Goal: Task Accomplishment & Management: Manage account settings

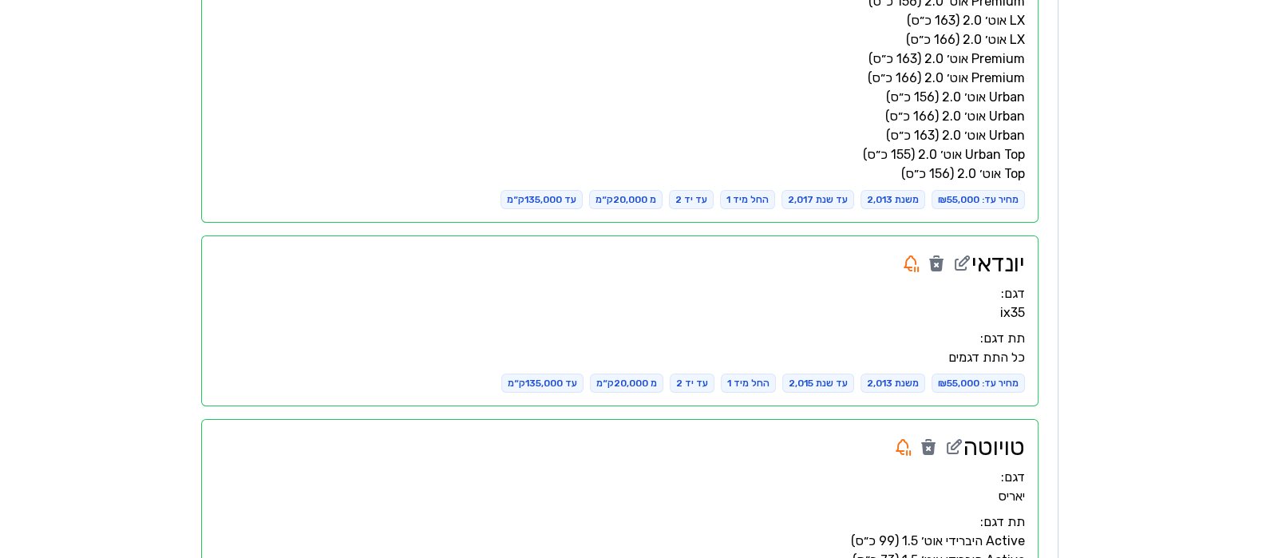
scroll to position [517, 0]
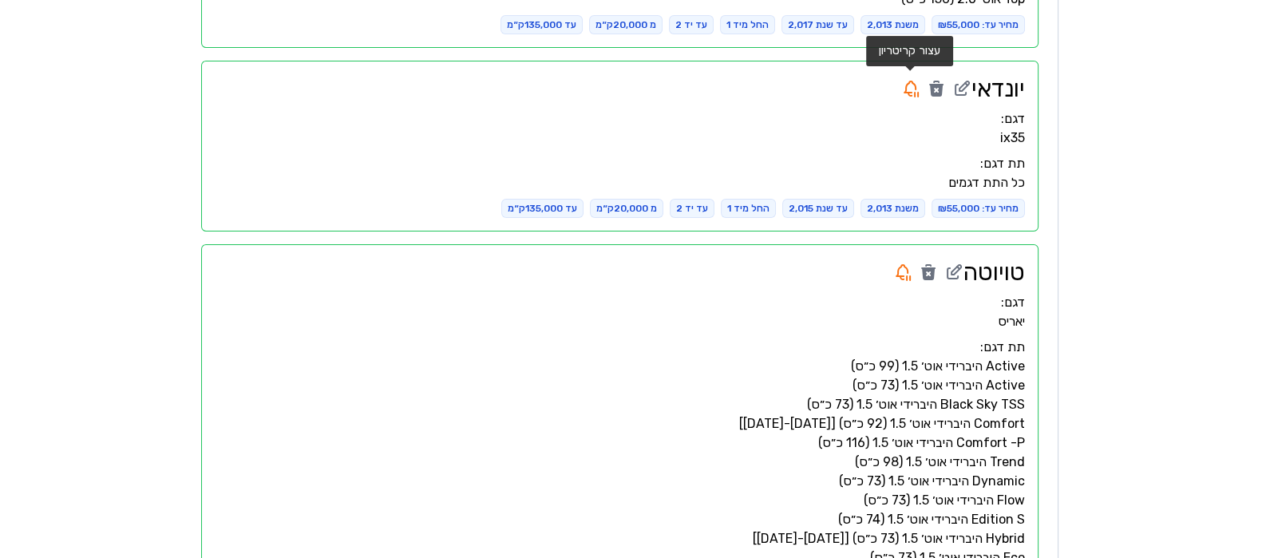
click at [907, 85] on icon at bounding box center [910, 88] width 19 height 19
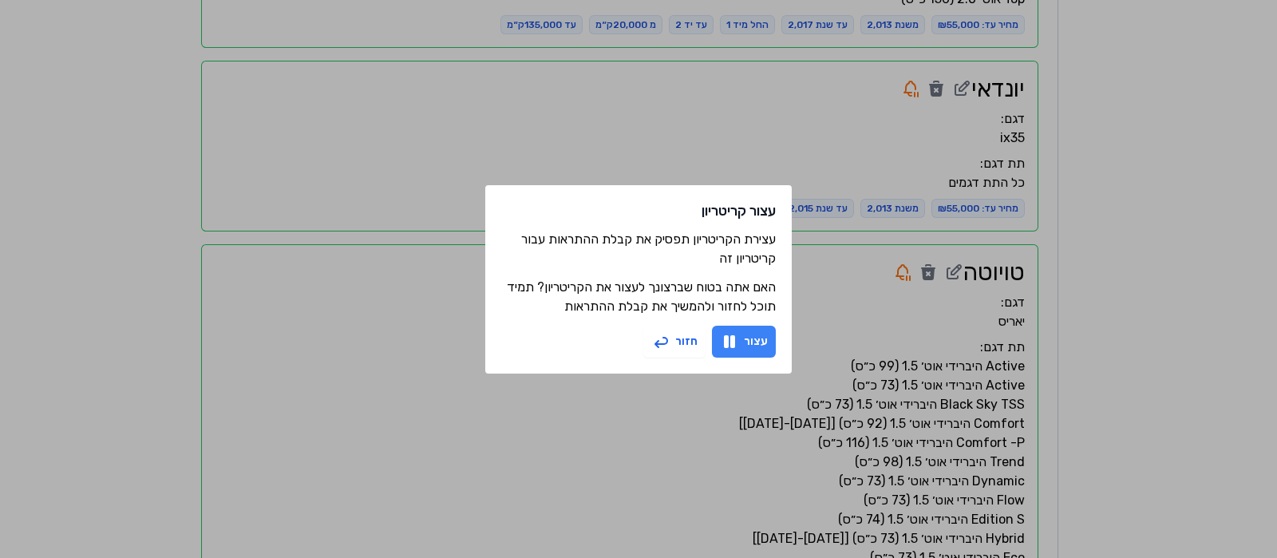
click at [765, 344] on button "עצור" at bounding box center [744, 342] width 64 height 32
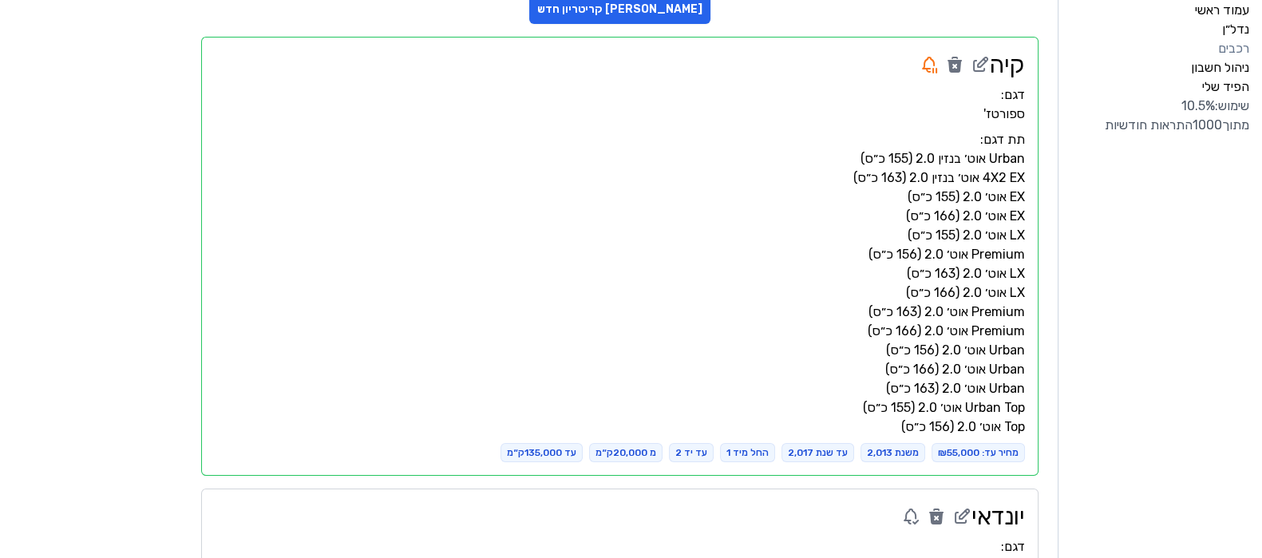
scroll to position [18, 0]
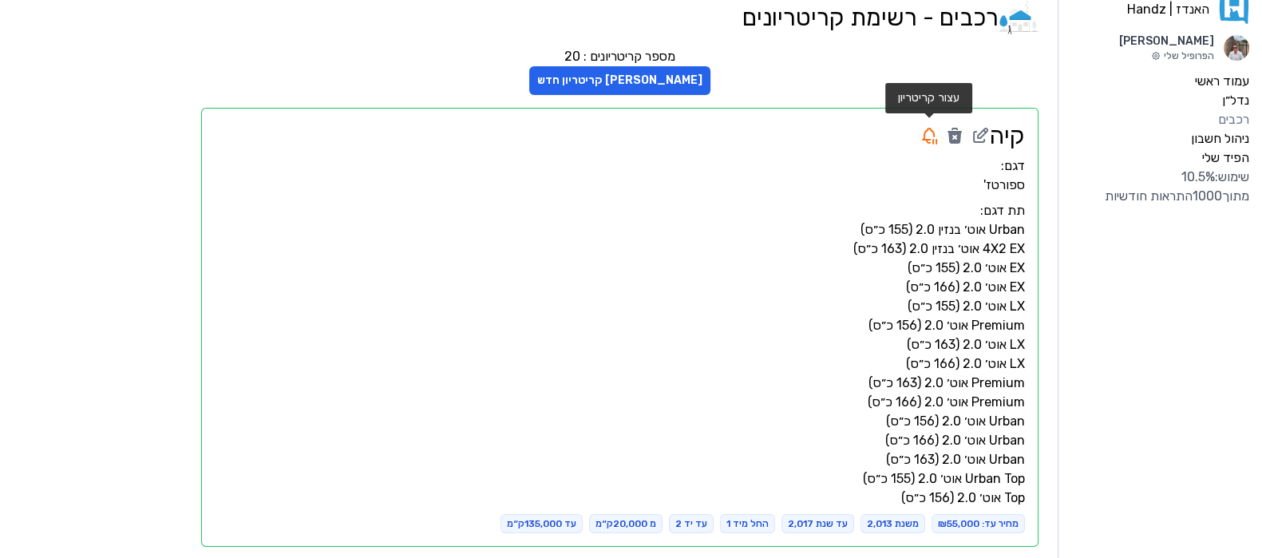
click at [927, 140] on icon at bounding box center [928, 141] width 3 height 3
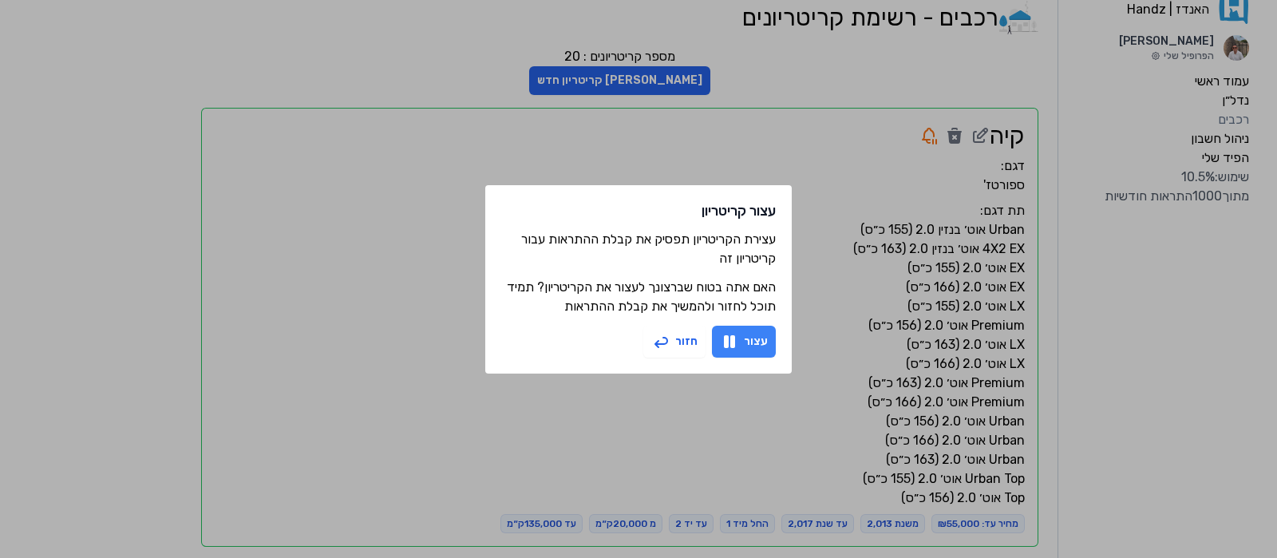
click at [747, 343] on button "עצור" at bounding box center [744, 342] width 64 height 32
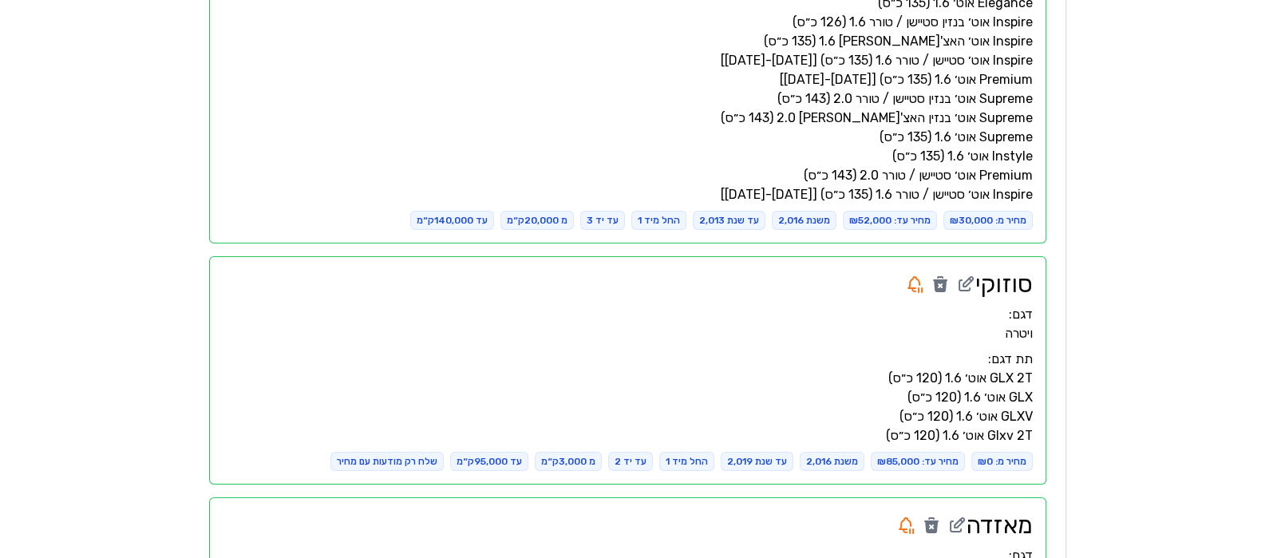
scroll to position [2113, 0]
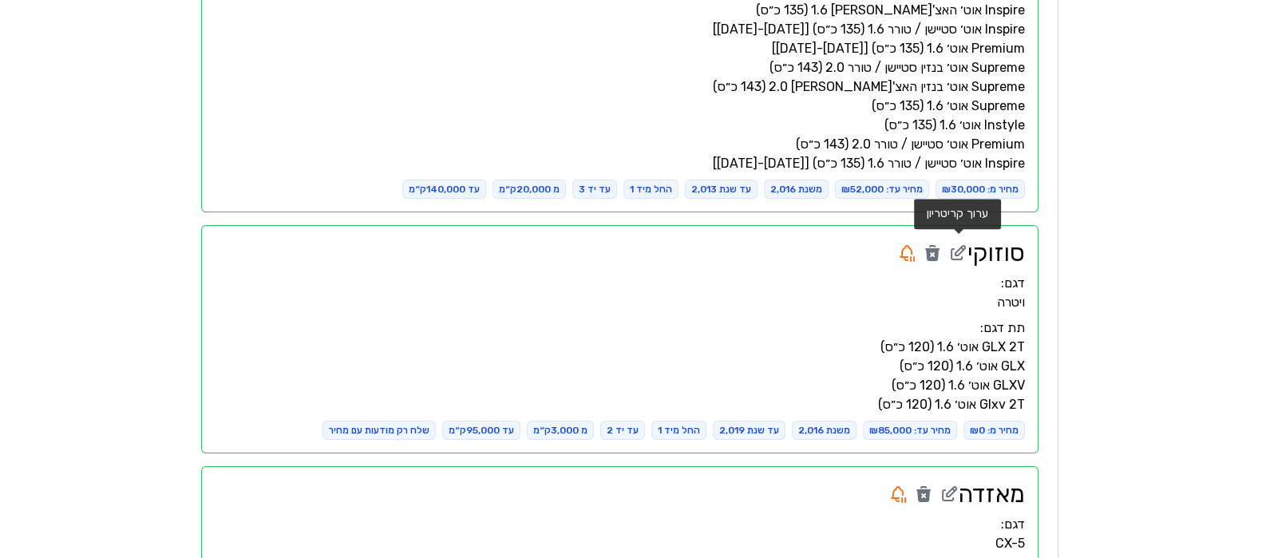
click at [959, 247] on icon at bounding box center [960, 251] width 10 height 10
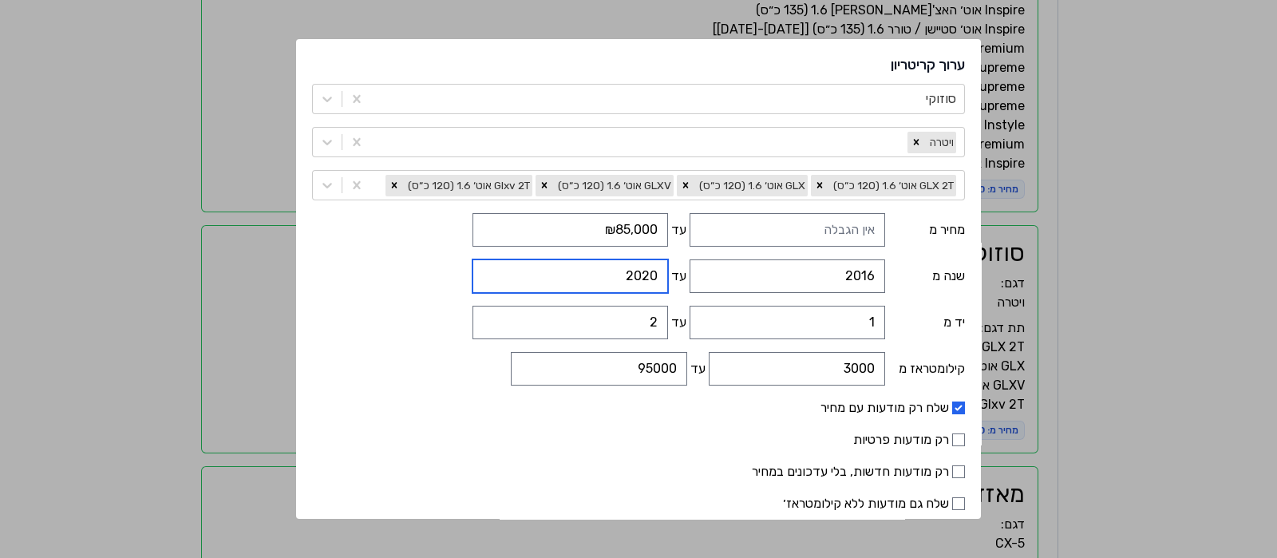
click at [539, 268] on input "2020" at bounding box center [571, 276] width 196 height 34
click at [539, 268] on input "2021" at bounding box center [571, 276] width 196 height 34
type input "2022"
click at [539, 268] on input "2022" at bounding box center [571, 276] width 196 height 34
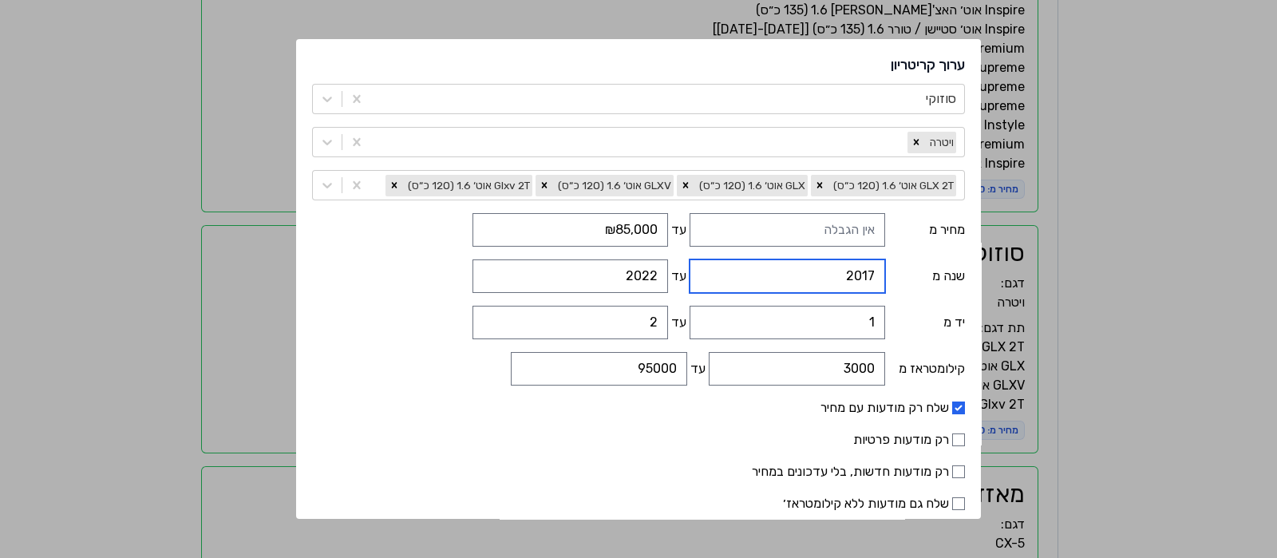
click at [732, 270] on input "2017" at bounding box center [788, 276] width 196 height 34
click at [732, 270] on input "2018" at bounding box center [788, 276] width 196 height 34
click at [732, 270] on input "2019" at bounding box center [788, 276] width 196 height 34
type input "2018"
click at [733, 281] on input "2018" at bounding box center [788, 276] width 196 height 34
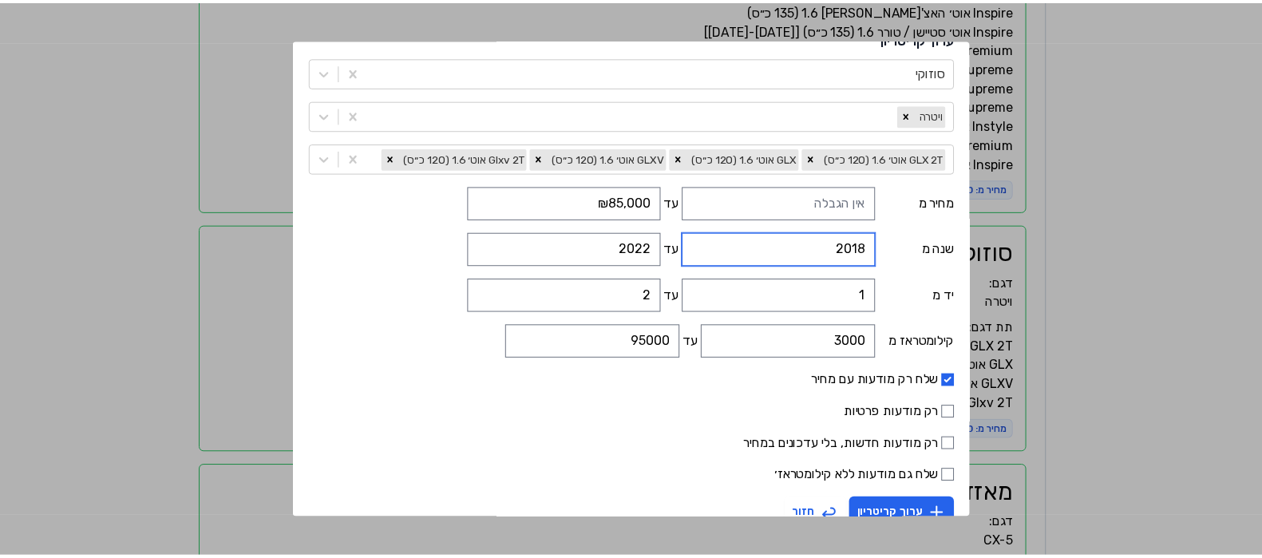
scroll to position [53, 0]
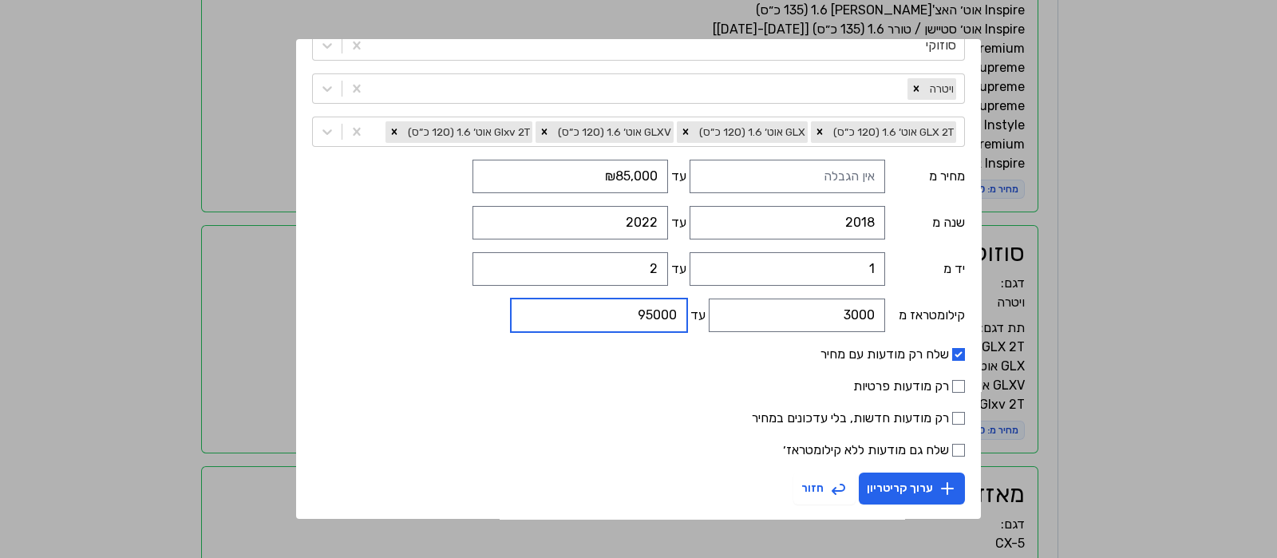
drag, startPoint x: 645, startPoint y: 316, endPoint x: 664, endPoint y: 313, distance: 19.4
click at [664, 313] on input "95000" at bounding box center [599, 316] width 176 height 34
type input "80000"
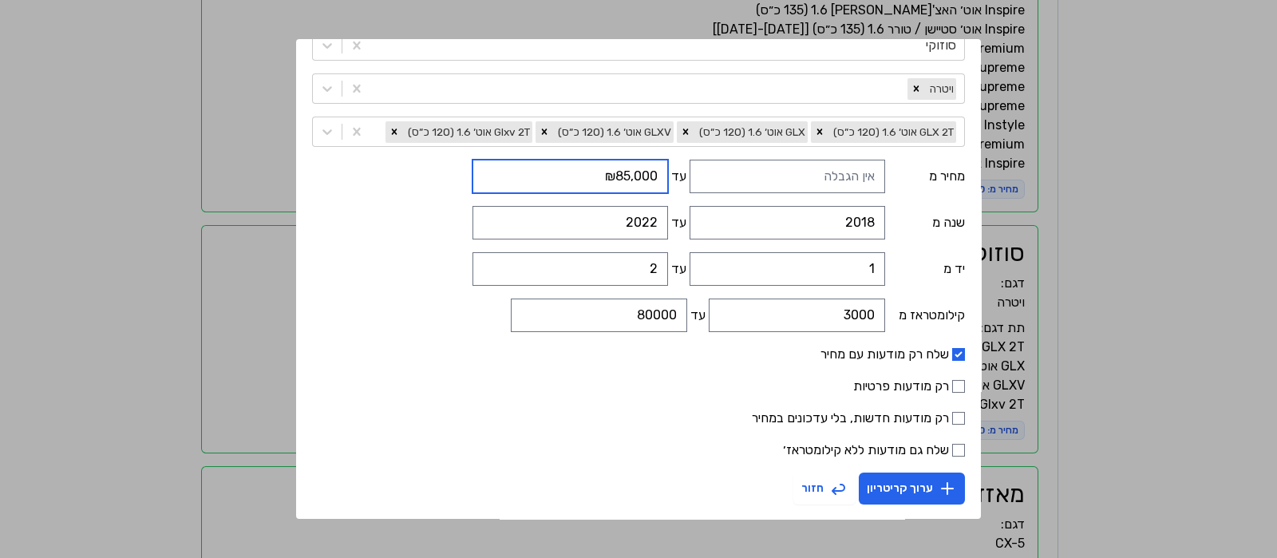
drag, startPoint x: 646, startPoint y: 179, endPoint x: 658, endPoint y: 176, distance: 11.6
click at [658, 176] on input "₪85,000" at bounding box center [571, 177] width 196 height 34
type input "₪115,000"
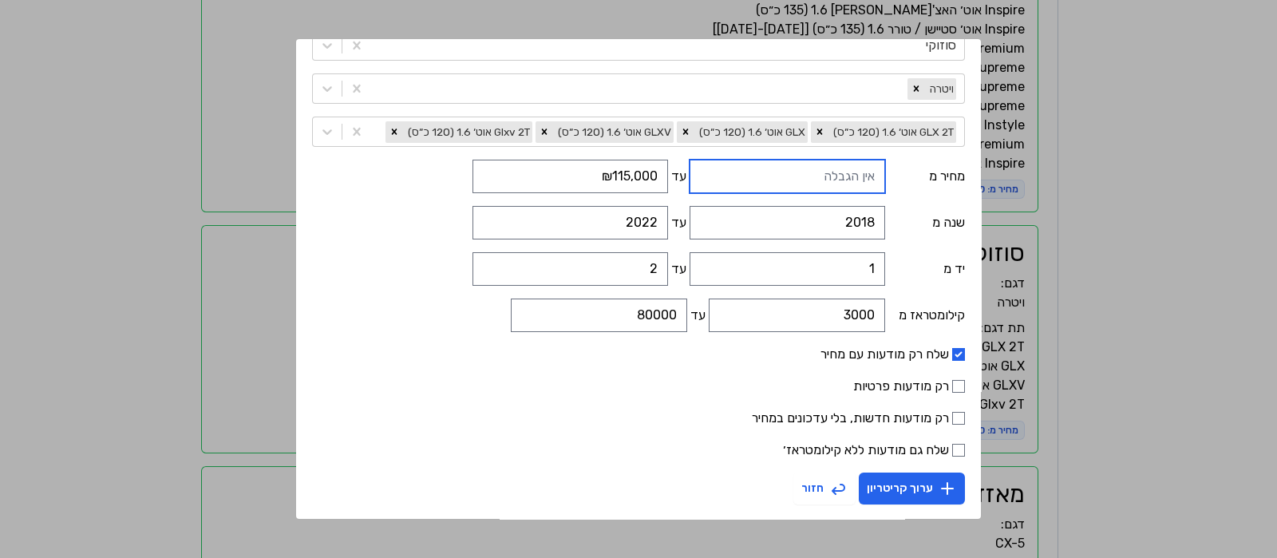
click at [753, 174] on input "text" at bounding box center [788, 177] width 196 height 34
click at [925, 495] on button "ערוך קריטריון" at bounding box center [912, 489] width 106 height 32
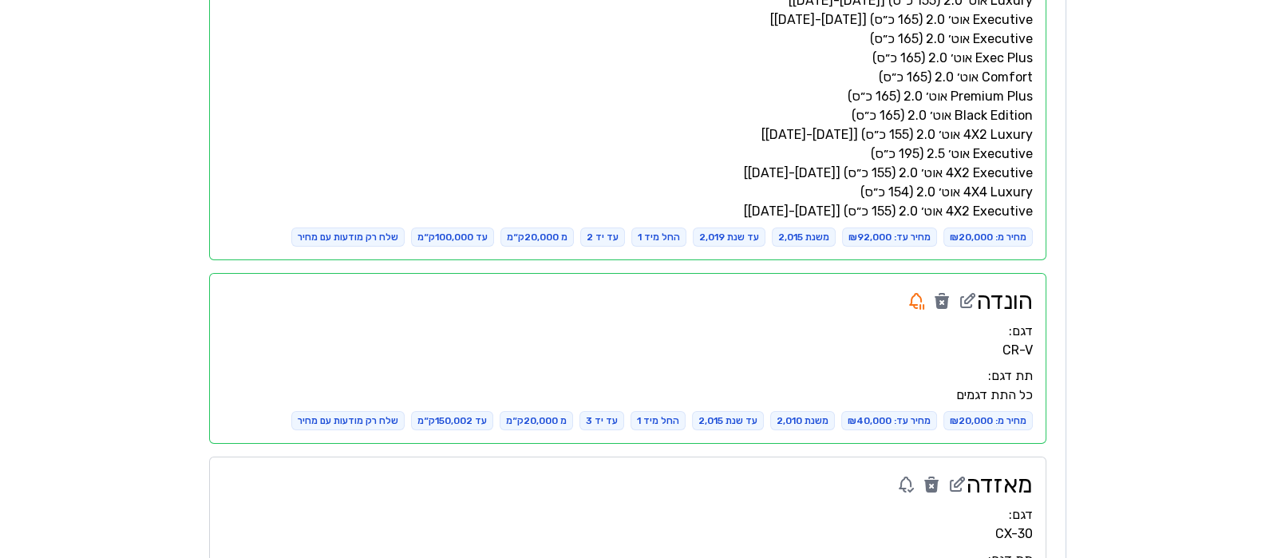
scroll to position [3111, 0]
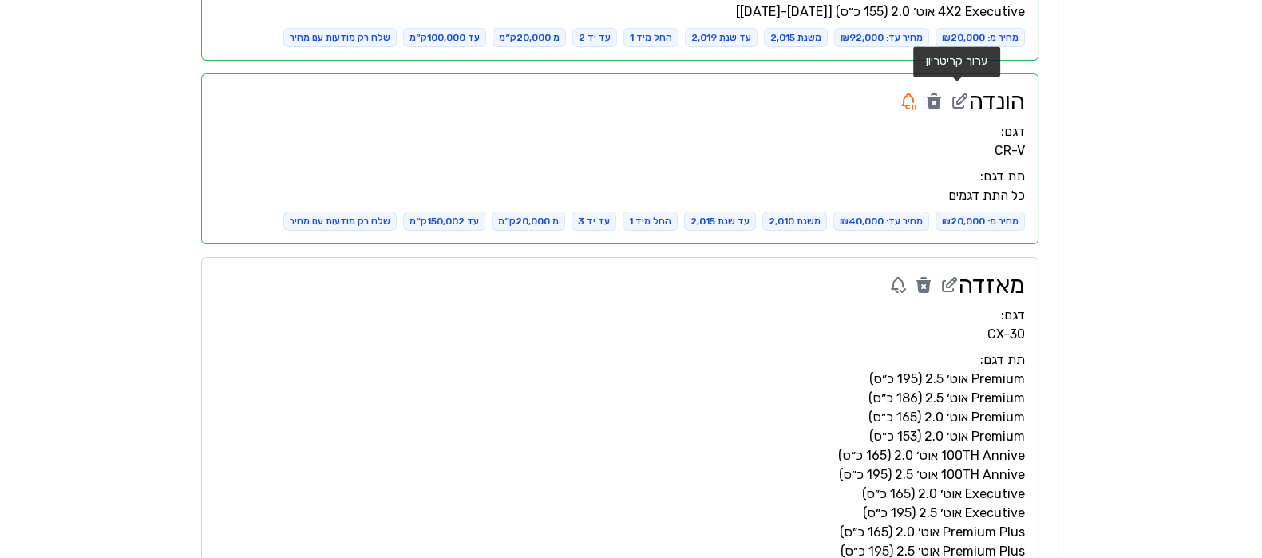
click at [959, 102] on icon at bounding box center [959, 101] width 19 height 19
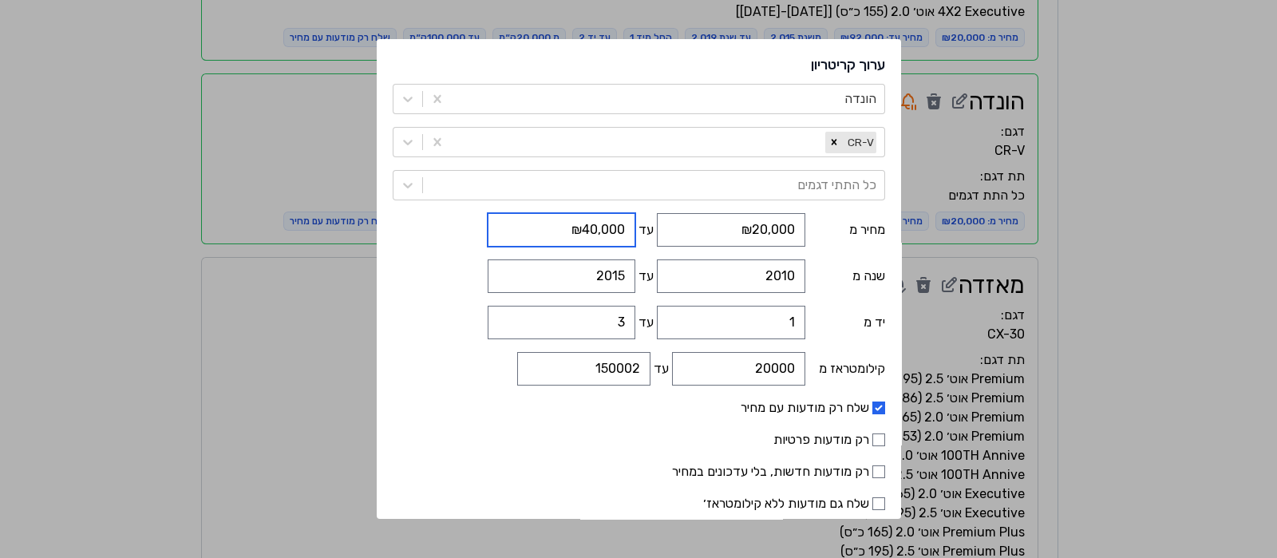
drag, startPoint x: 585, startPoint y: 229, endPoint x: 599, endPoint y: 228, distance: 13.6
click at [599, 228] on input "₪40,000" at bounding box center [562, 230] width 148 height 34
type input "₪120,000"
click at [509, 270] on input "2015" at bounding box center [562, 276] width 148 height 34
click at [517, 269] on input "2016" at bounding box center [562, 276] width 148 height 34
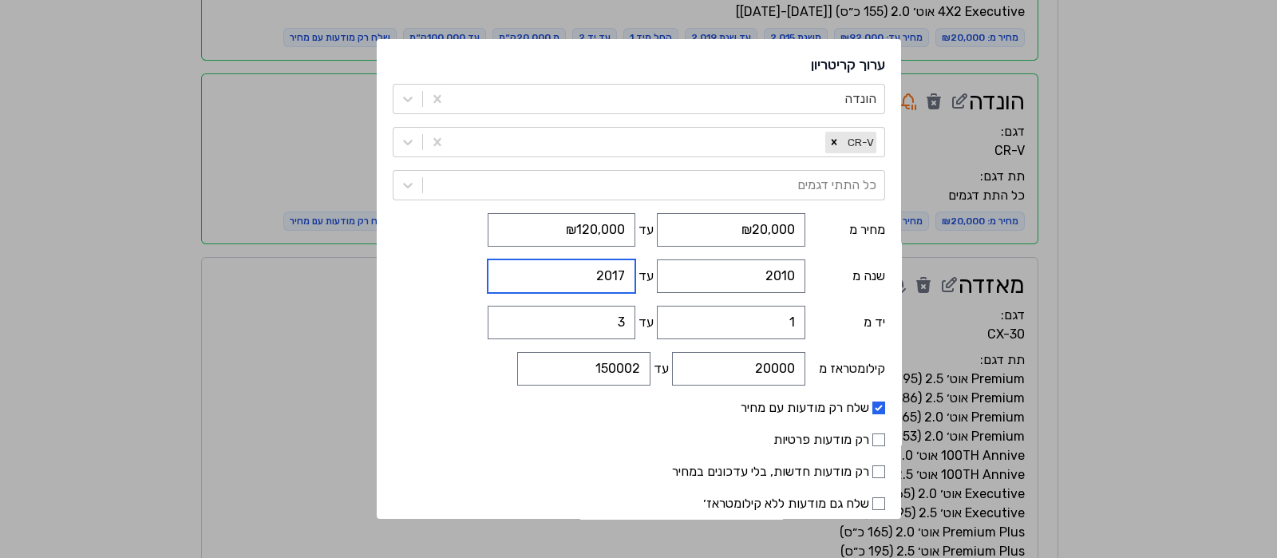
click at [517, 269] on input "2017" at bounding box center [562, 276] width 148 height 34
click at [517, 269] on input "2018" at bounding box center [562, 276] width 148 height 34
click at [517, 269] on input "2019" at bounding box center [562, 276] width 148 height 34
click at [517, 269] on input "2020" at bounding box center [562, 276] width 148 height 34
type input "2021"
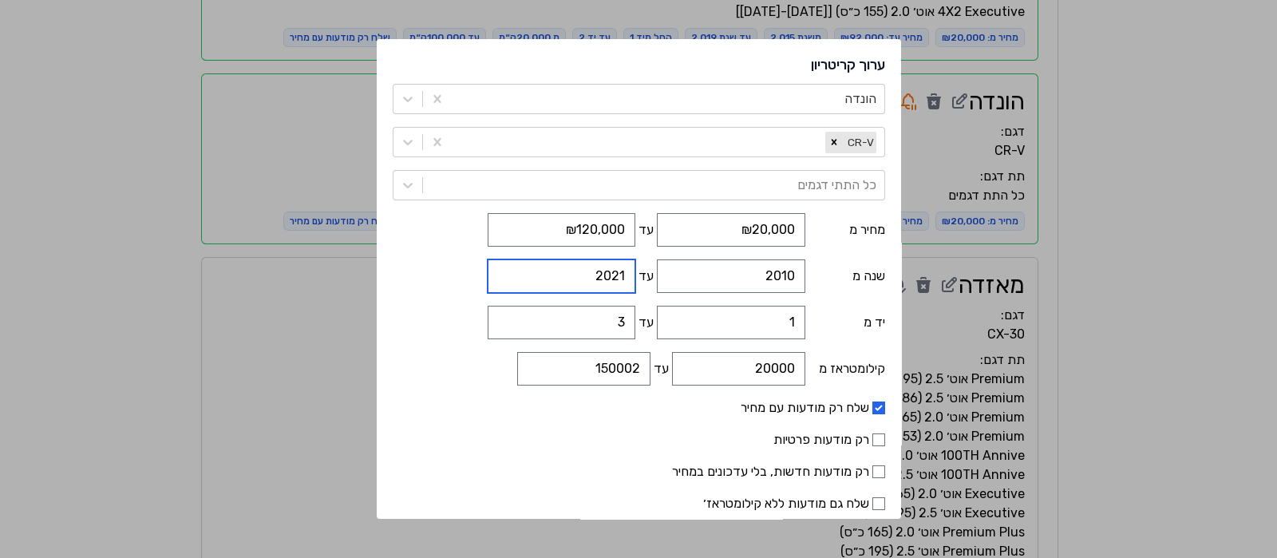
click at [517, 269] on input "2021" at bounding box center [562, 276] width 148 height 34
drag, startPoint x: 777, startPoint y: 273, endPoint x: 797, endPoint y: 273, distance: 19.2
click at [797, 273] on div "שנה מ 2010 עד 2021" at bounding box center [639, 276] width 492 height 34
type input "2018"
drag, startPoint x: 623, startPoint y: 316, endPoint x: 619, endPoint y: 325, distance: 9.6
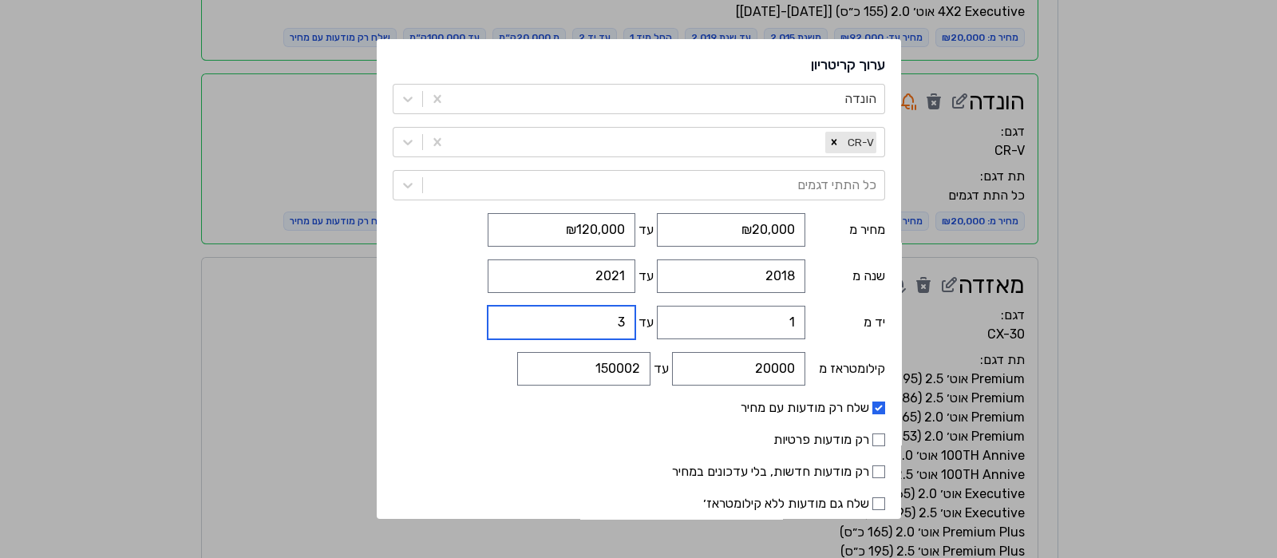
click at [619, 325] on input "3" at bounding box center [562, 323] width 148 height 34
type input "2"
drag, startPoint x: 588, startPoint y: 368, endPoint x: 659, endPoint y: 369, distance: 71.0
click at [659, 369] on div "קילומטראז מ 20000 עד 150002" at bounding box center [639, 369] width 492 height 34
type input "1"
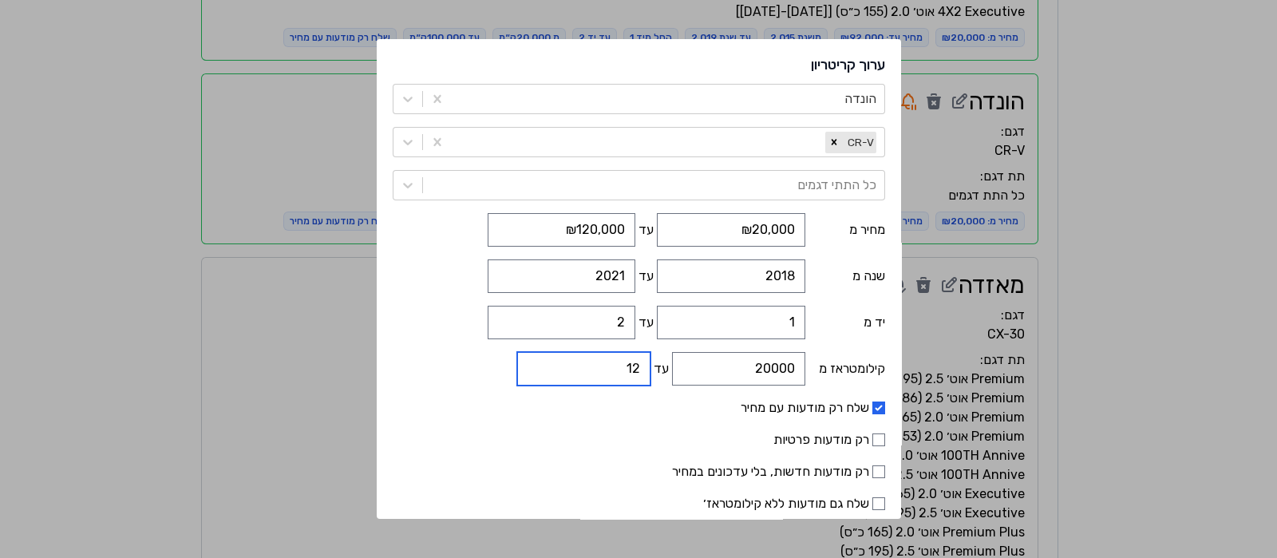
type input "1"
type input "80000"
click at [567, 449] on form "הונדה CR-V כל התתי דגמים מחיר מ ₪20,000 עד ₪120,000 שנה מ 2018 עד 2021 יד מ 1 ע…" at bounding box center [639, 321] width 492 height 474
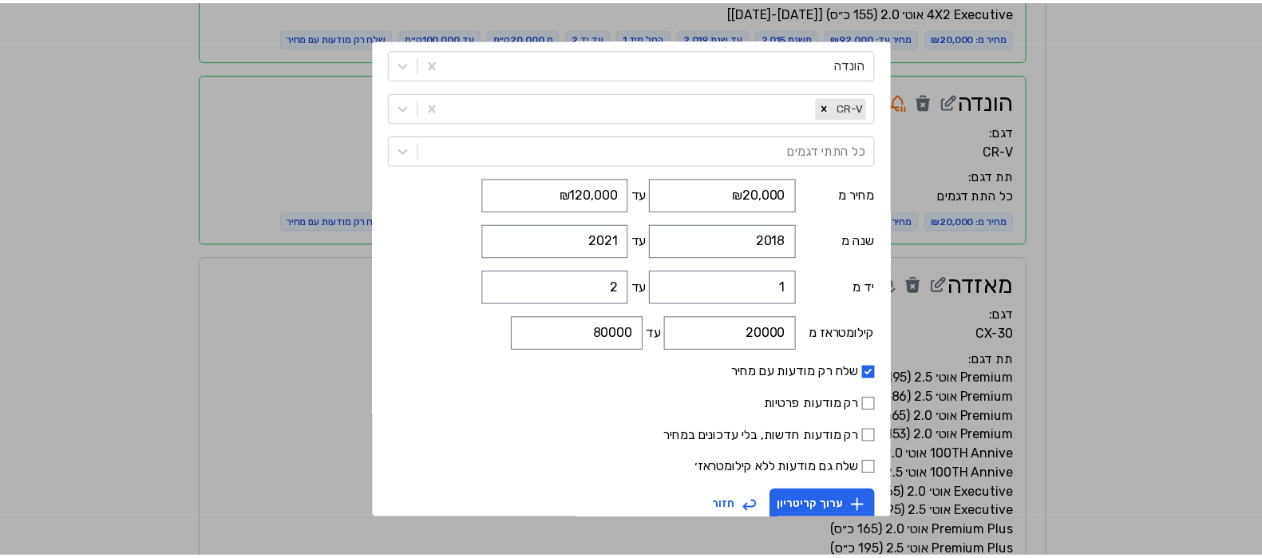
scroll to position [53, 0]
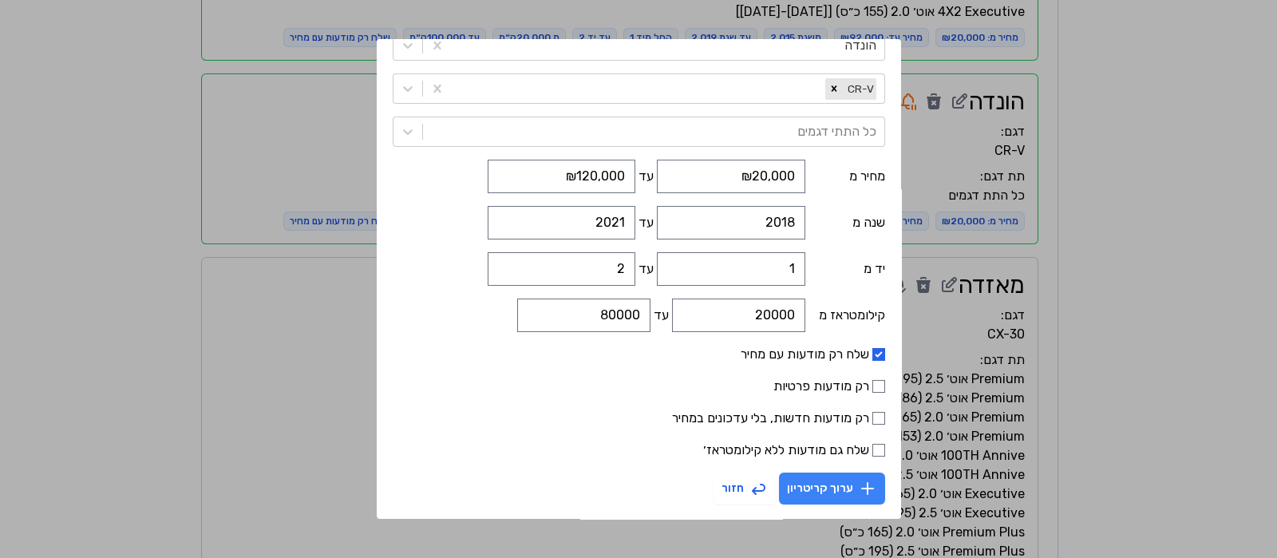
click at [810, 492] on button "ערוך קריטריון" at bounding box center [832, 489] width 106 height 32
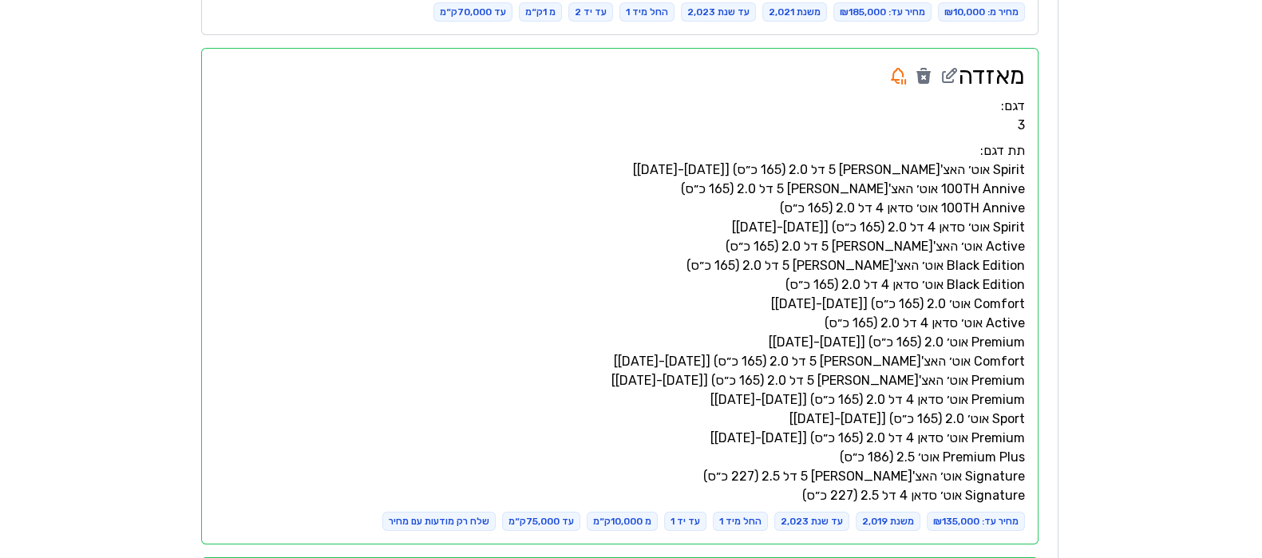
scroll to position [6321, 0]
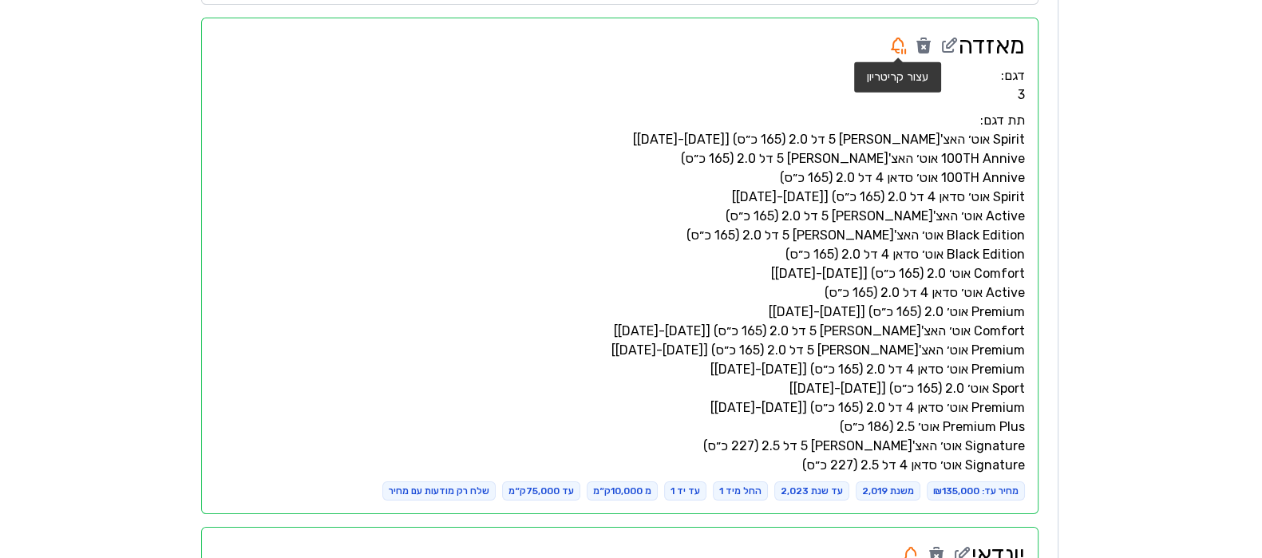
click at [900, 40] on icon at bounding box center [897, 45] width 19 height 19
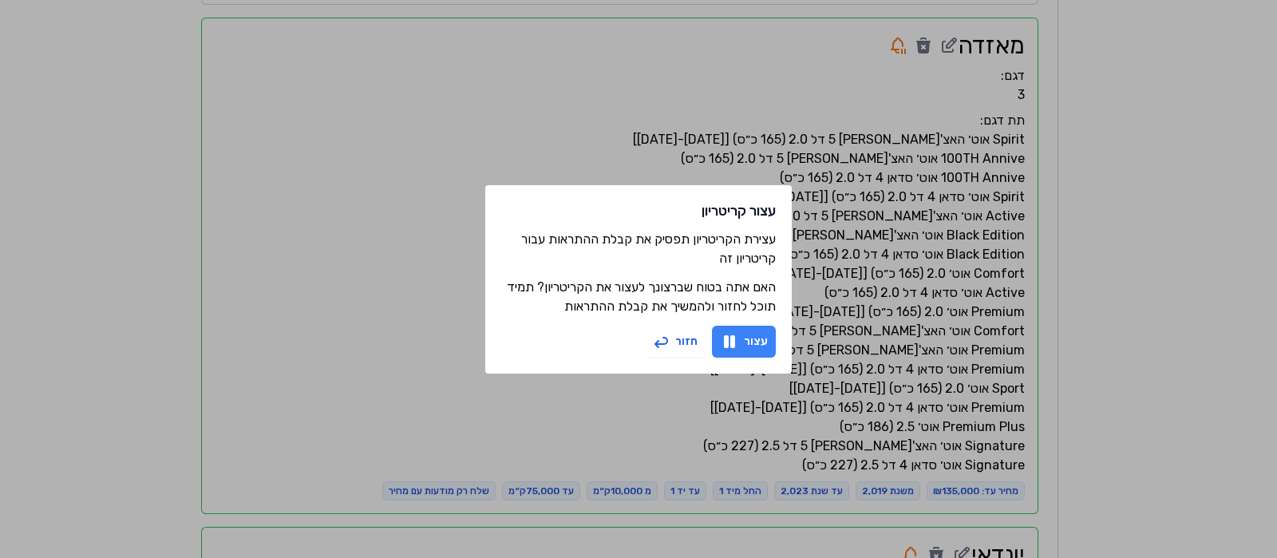
click at [732, 334] on icon "button" at bounding box center [729, 341] width 19 height 19
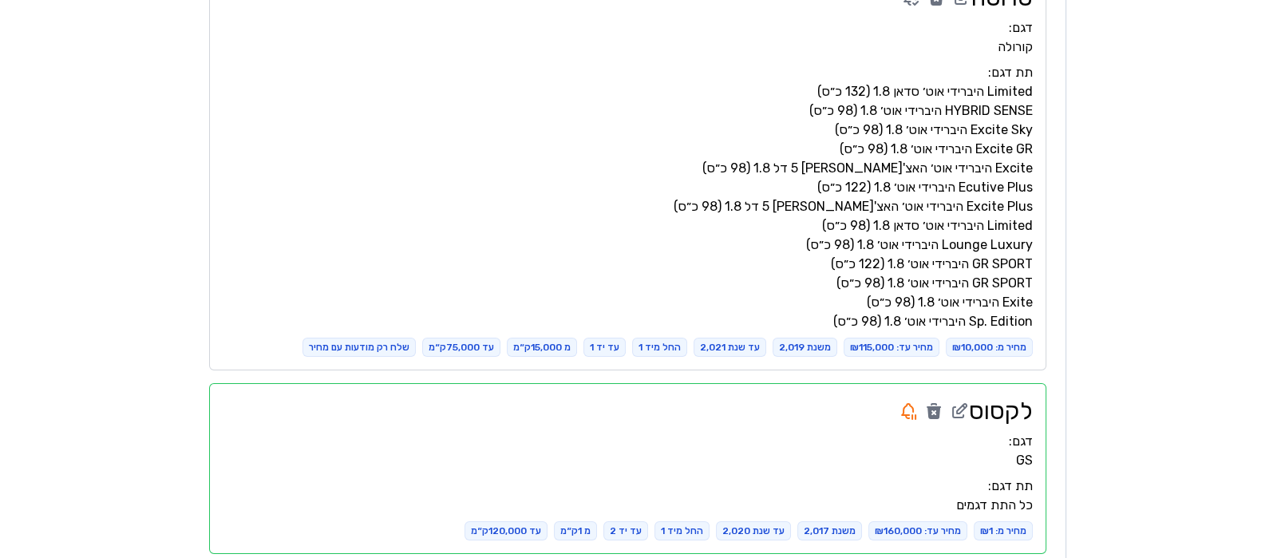
scroll to position [7076, 0]
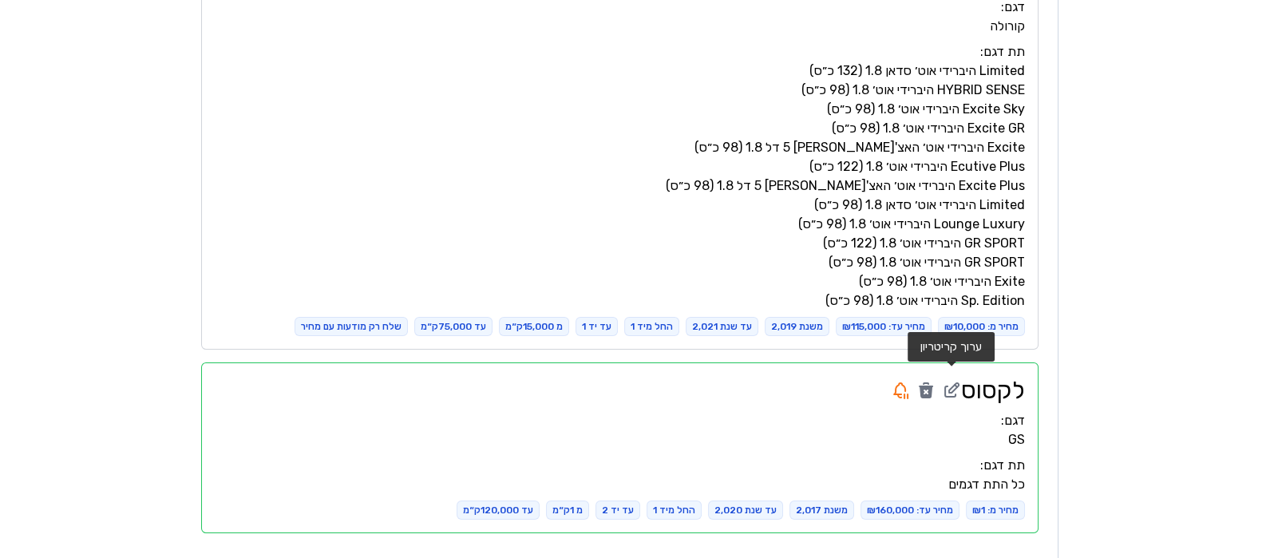
click at [958, 382] on icon at bounding box center [951, 390] width 19 height 19
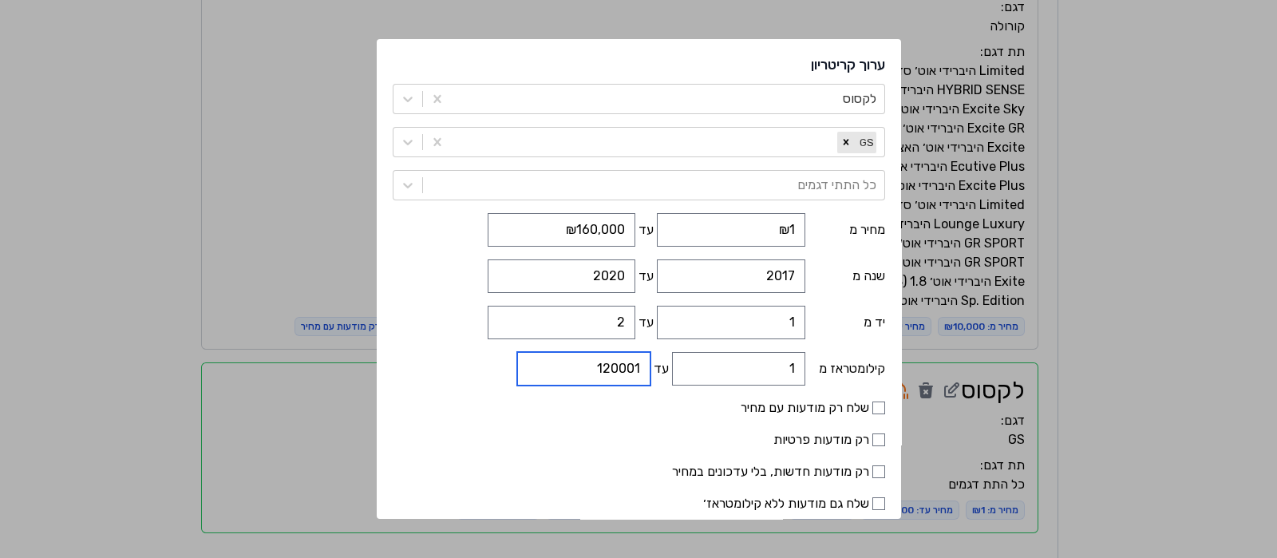
click at [546, 361] on input "120001" at bounding box center [583, 369] width 133 height 34
click at [546, 361] on input "120002" at bounding box center [583, 369] width 133 height 34
click at [546, 361] on input "120003" at bounding box center [583, 369] width 133 height 34
click at [607, 367] on input "120003" at bounding box center [583, 369] width 133 height 34
type input "130003"
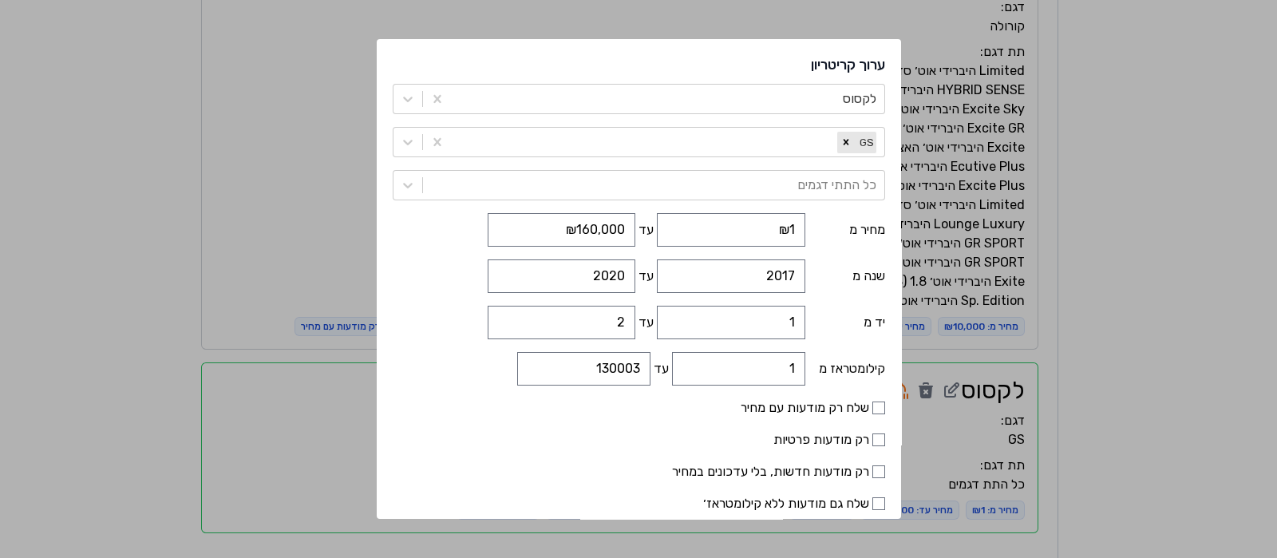
click at [583, 455] on form "לקסוס GS כל התתי דגמים מחיר מ ₪1 עד ₪160,000 שנה מ 2017 עד 2020 יד מ 1 עד 2 קיל…" at bounding box center [639, 321] width 492 height 474
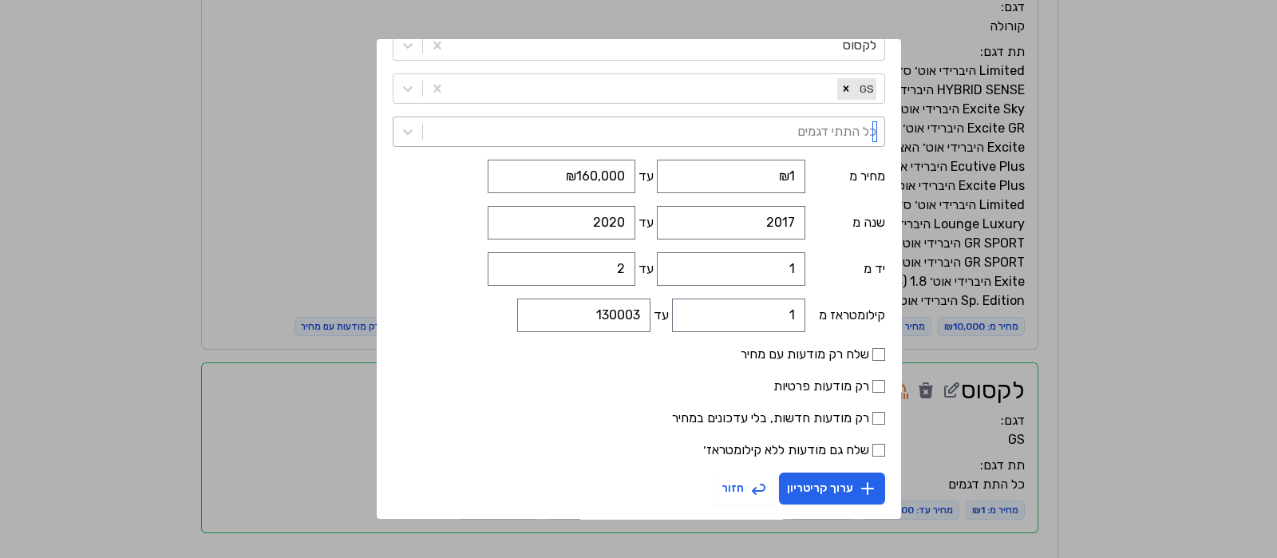
click at [613, 125] on div at bounding box center [653, 132] width 445 height 22
click at [327, 101] on div "ערוך קריטריון לקסוס GS כל התתי דגמים מחיר מ ₪1 עד ₪160,000 שנה מ 2017 עד 2020 י…" at bounding box center [638, 279] width 1277 height 558
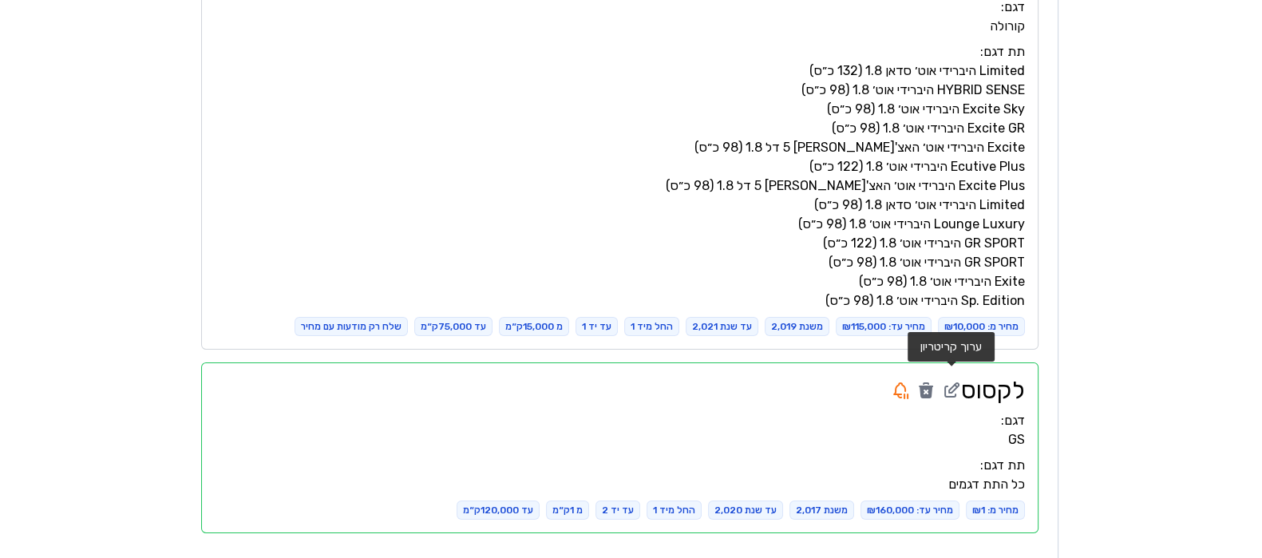
click at [948, 389] on icon at bounding box center [951, 390] width 19 height 19
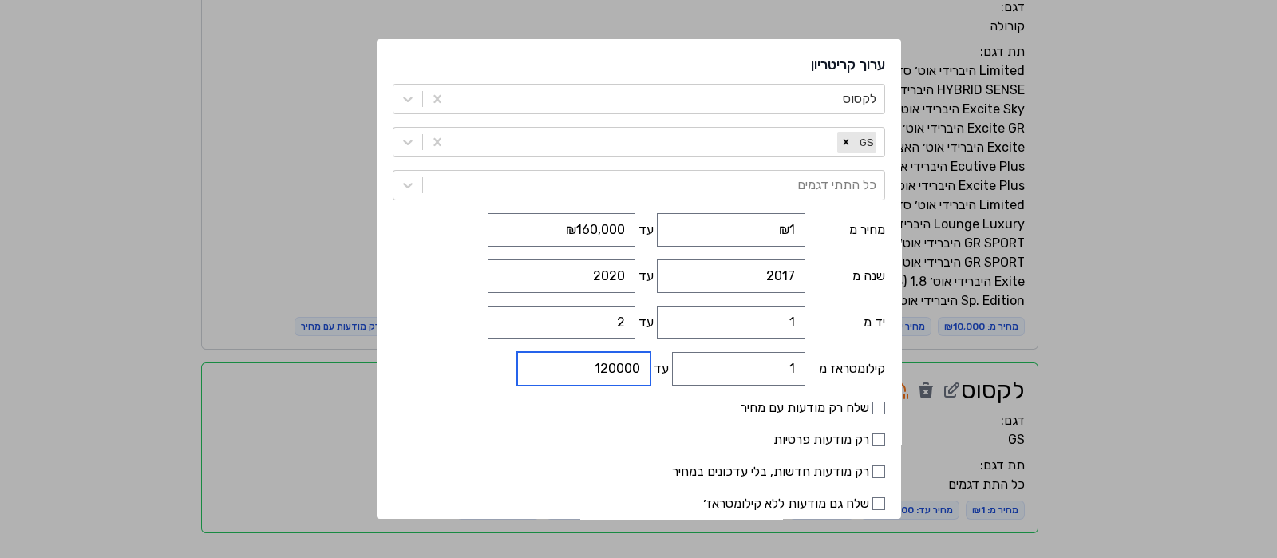
click at [603, 369] on input "120000" at bounding box center [583, 369] width 133 height 34
type input "130000"
click at [577, 462] on label "רק מודעות חדשות, בלי עדכונים במחיר" at bounding box center [639, 471] width 492 height 19
click at [872, 465] on input "רק מודעות חדשות, בלי עדכונים במחיר" at bounding box center [878, 471] width 13 height 13
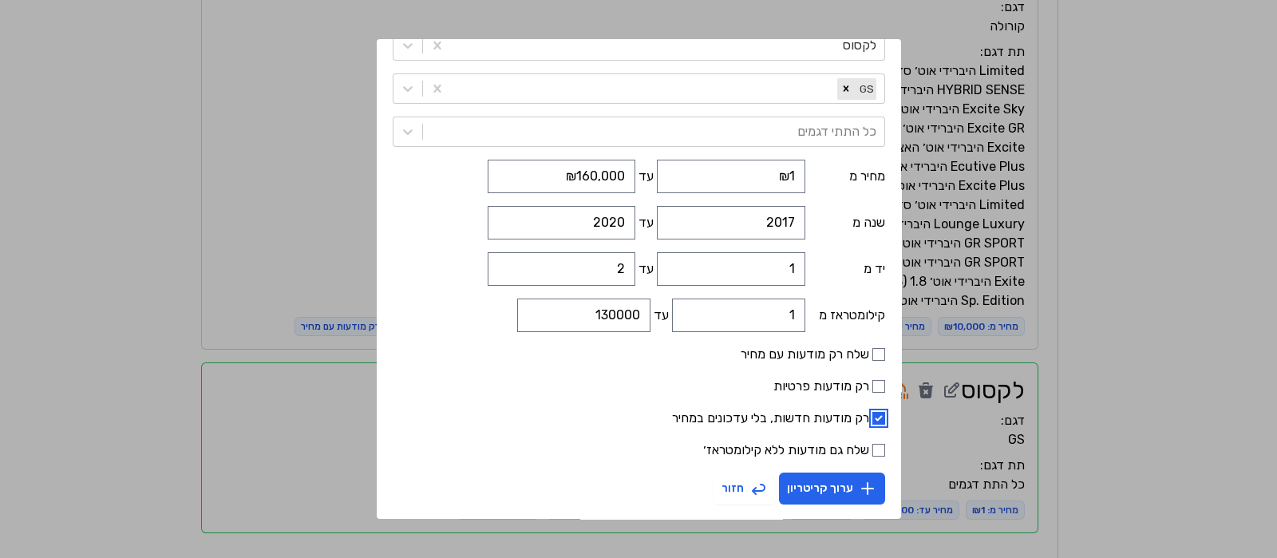
click at [872, 414] on input "רק מודעות חדשות, בלי עדכונים במחיר" at bounding box center [878, 418] width 13 height 13
checkbox input "false"
click at [828, 492] on button "ערוך קריטריון" at bounding box center [832, 489] width 106 height 32
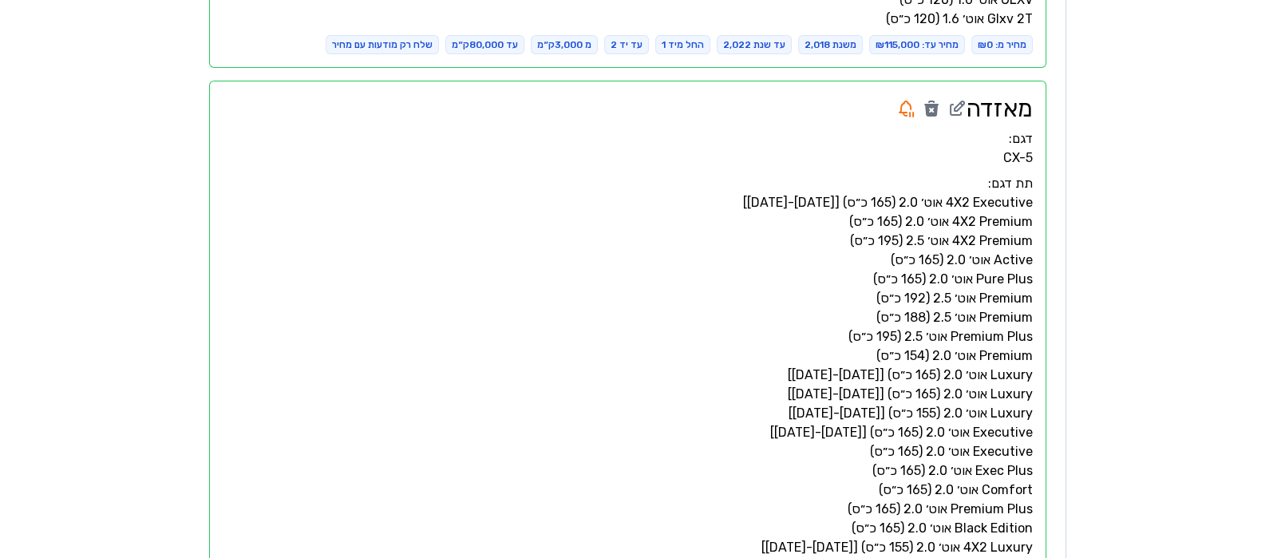
scroll to position [2493, 0]
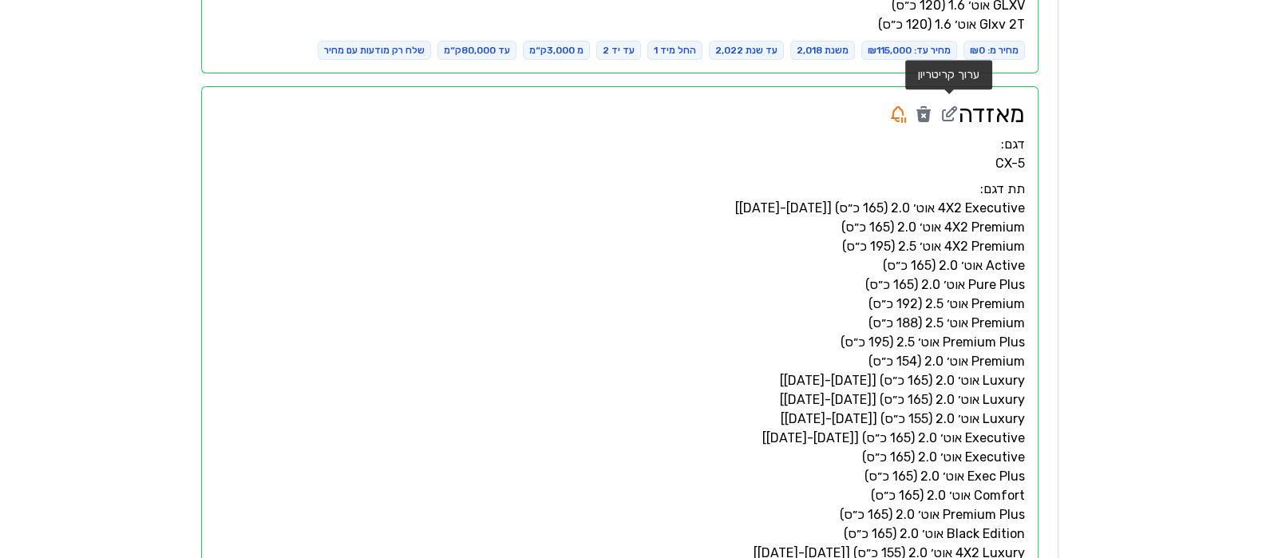
click at [945, 115] on icon at bounding box center [948, 114] width 19 height 19
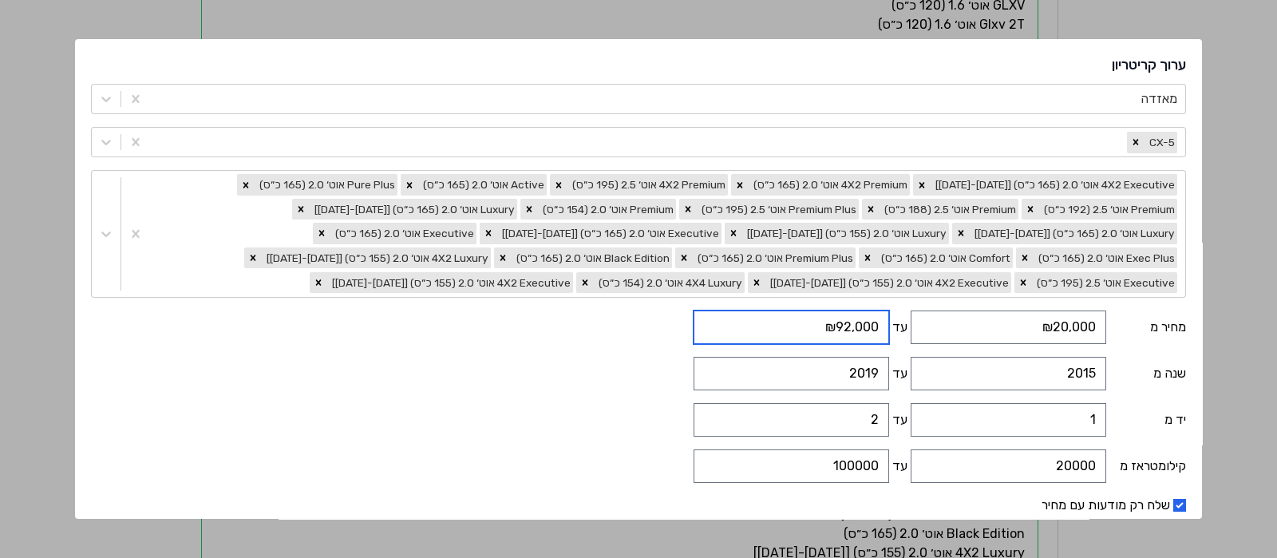
drag, startPoint x: 859, startPoint y: 326, endPoint x: 873, endPoint y: 329, distance: 14.7
click at [873, 329] on input "₪92,000" at bounding box center [792, 327] width 196 height 34
type input "₪117,000"
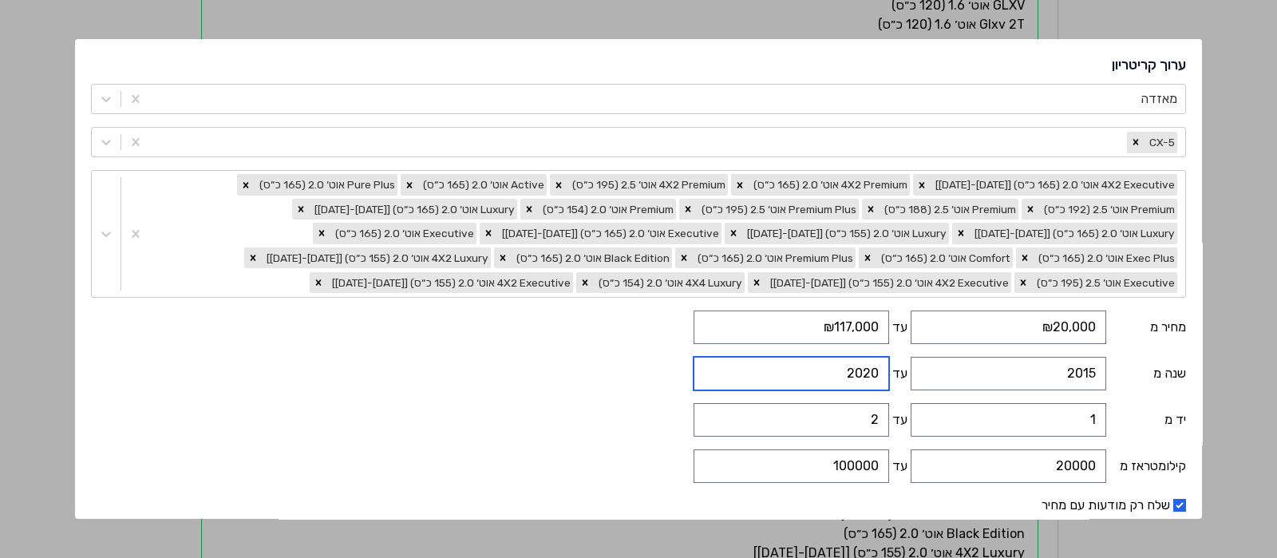
click at [754, 364] on input "2020" at bounding box center [792, 374] width 196 height 34
click at [754, 364] on input "2021" at bounding box center [792, 374] width 196 height 34
click at [754, 364] on input "2022" at bounding box center [792, 374] width 196 height 34
click at [754, 364] on input "2023" at bounding box center [792, 374] width 196 height 34
type input "2022"
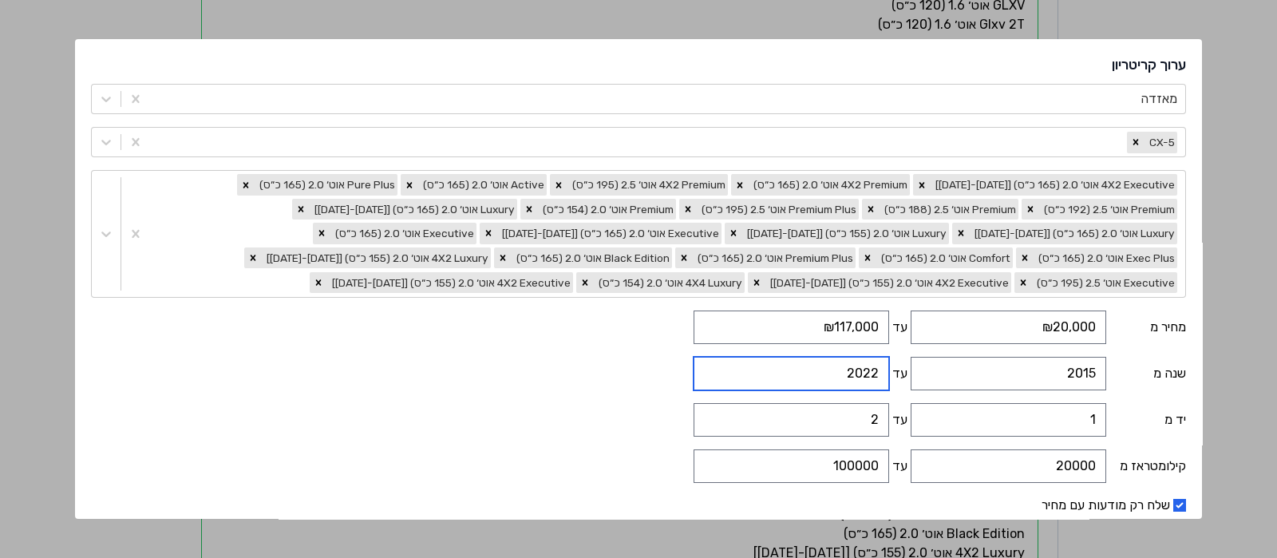
click at [748, 379] on input "2022" at bounding box center [792, 374] width 196 height 34
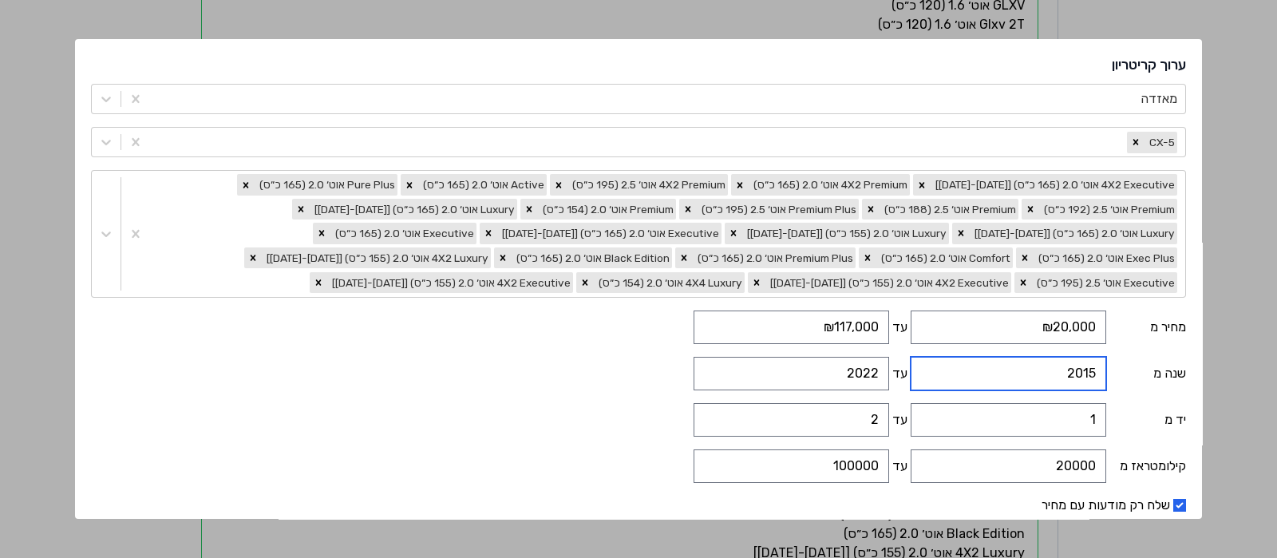
drag, startPoint x: 1082, startPoint y: 369, endPoint x: 1095, endPoint y: 368, distance: 12.8
click at [1095, 368] on input "2015" at bounding box center [1009, 374] width 196 height 34
click at [946, 369] on input "2016" at bounding box center [1009, 374] width 196 height 34
click at [946, 369] on input "2017" at bounding box center [1009, 374] width 196 height 34
click at [946, 369] on input "2018" at bounding box center [1009, 374] width 196 height 34
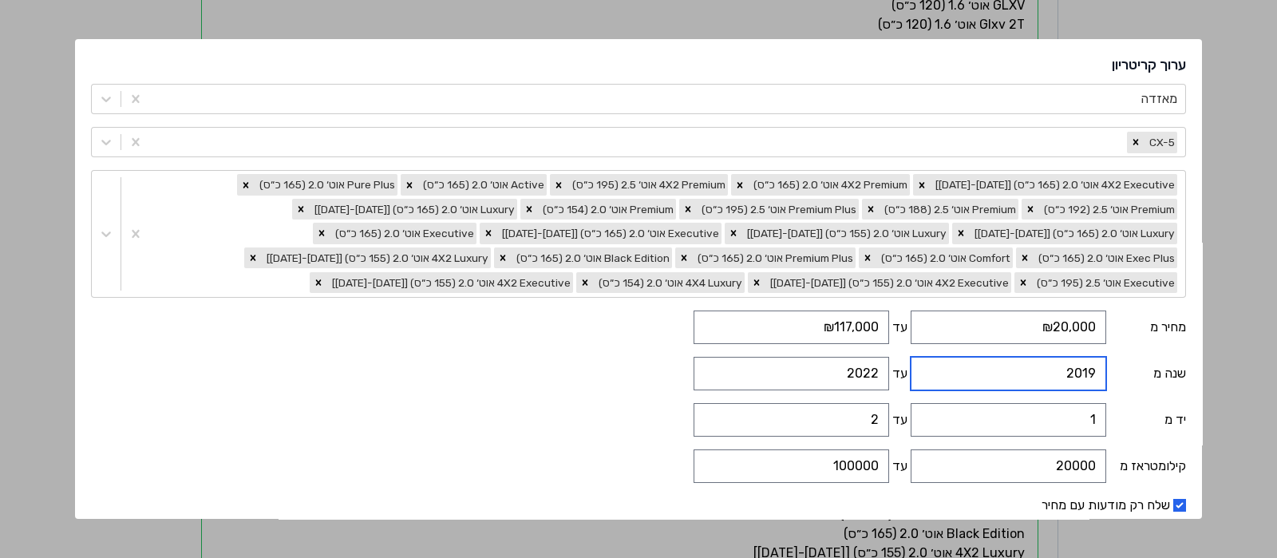
click at [946, 369] on input "2019" at bounding box center [1009, 374] width 196 height 34
click at [949, 379] on input "2018" at bounding box center [1009, 374] width 196 height 34
type input "2019"
click at [949, 365] on input "2019" at bounding box center [1009, 374] width 196 height 34
click at [651, 405] on div "יד מ 1 עד 2" at bounding box center [638, 420] width 1094 height 34
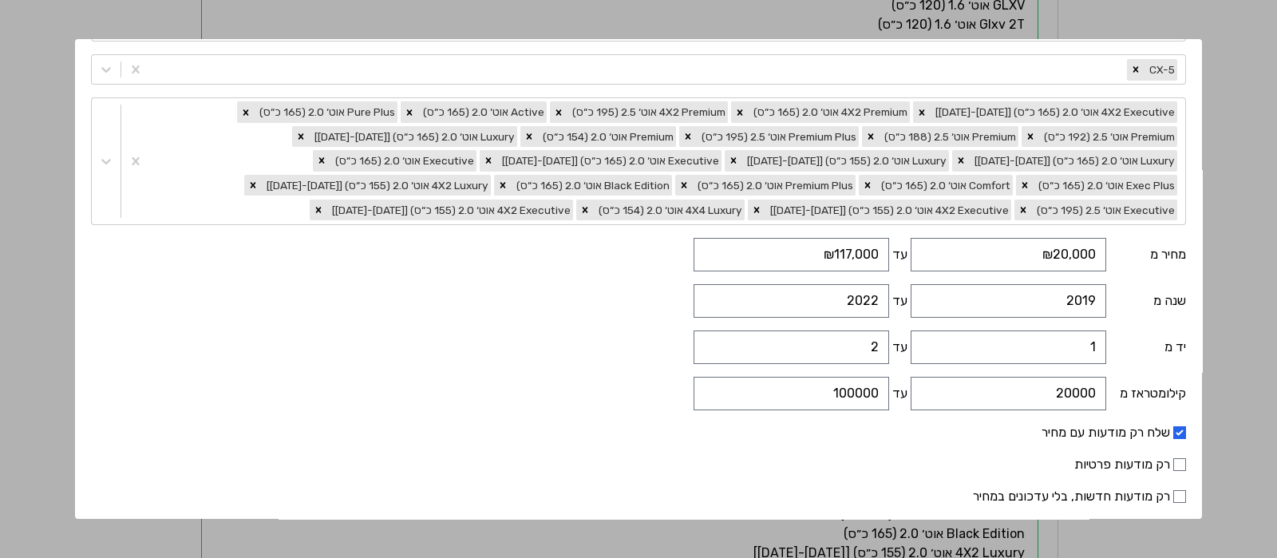
scroll to position [99, 0]
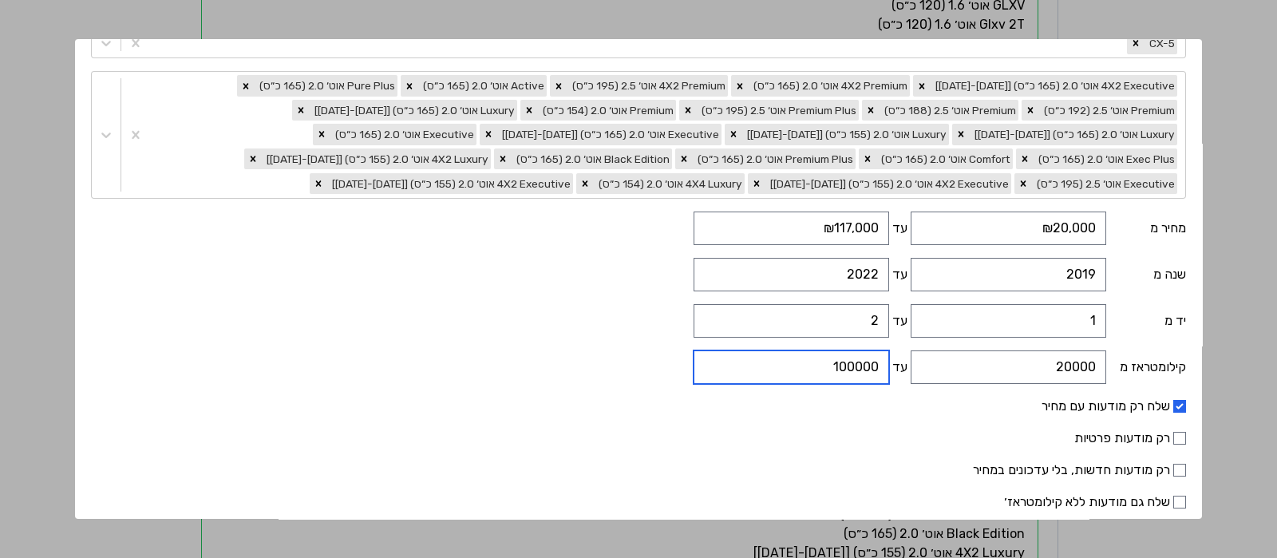
click at [853, 361] on input "100000" at bounding box center [792, 367] width 196 height 34
drag, startPoint x: 839, startPoint y: 363, endPoint x: 866, endPoint y: 367, distance: 27.4
click at [866, 367] on input "100000" at bounding box center [792, 367] width 196 height 34
type input "80000"
click at [858, 415] on form "מאזדה CX-5 4X2 Executive אוט׳ 2.0 (165 כ״ס) [2015-2018] 4X2 Premium אוט׳ 2.0 (1…" at bounding box center [638, 270] width 1094 height 571
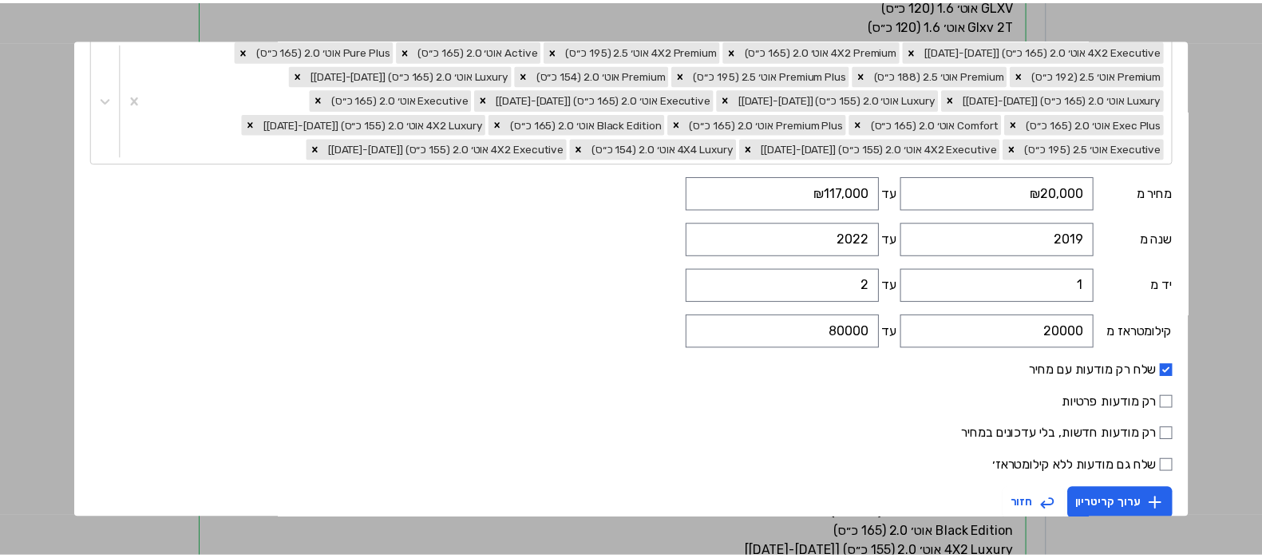
scroll to position [150, 0]
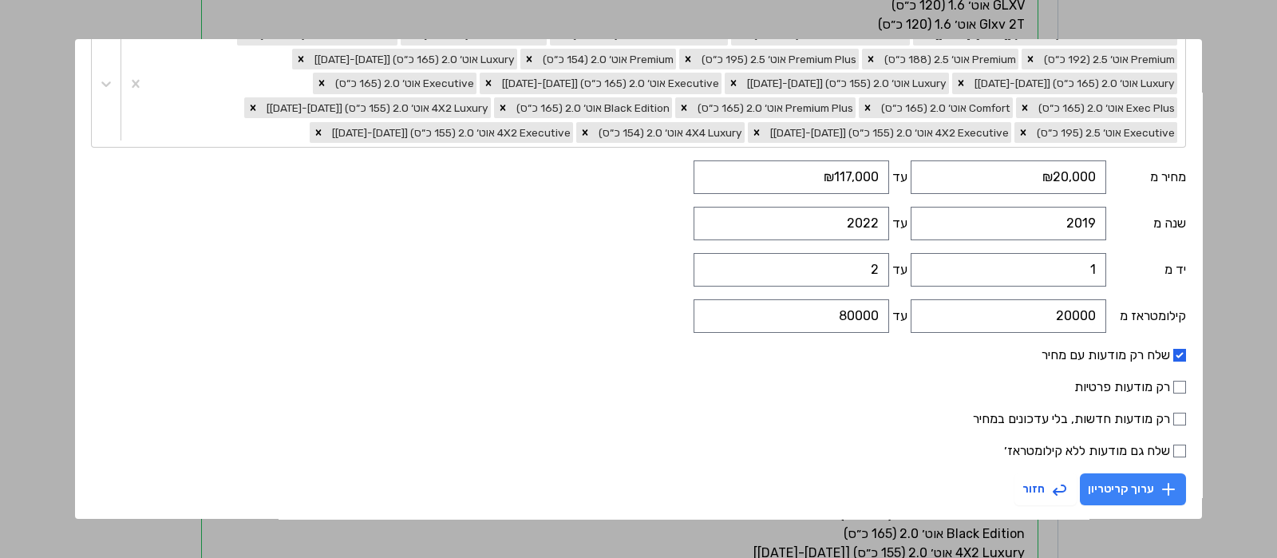
click at [1140, 488] on button "ערוך קריטריון" at bounding box center [1133, 489] width 106 height 32
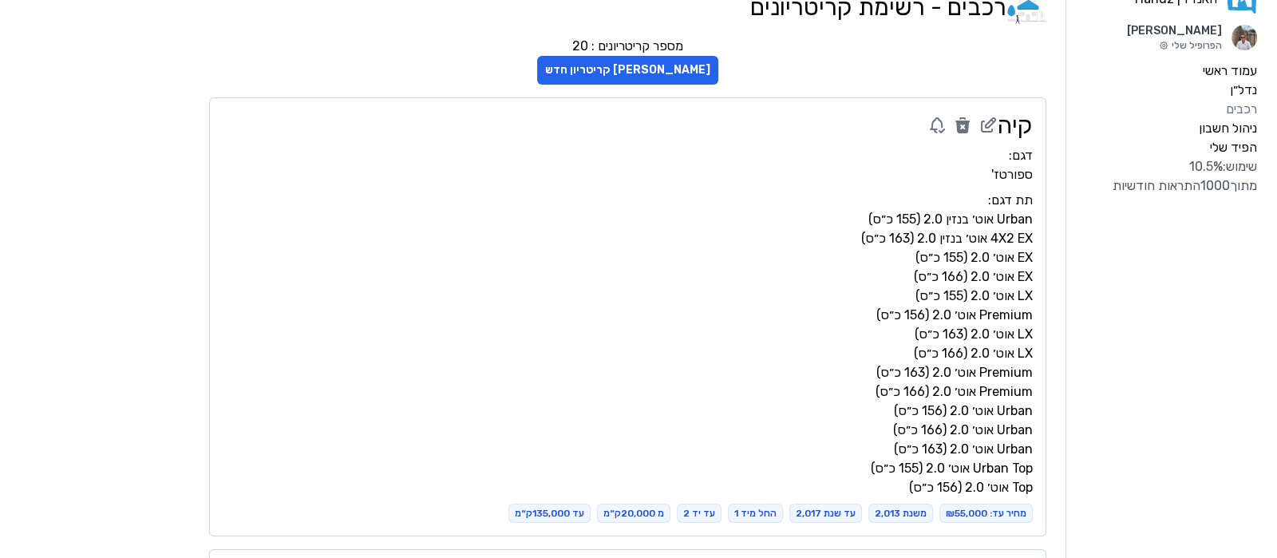
scroll to position [0, 0]
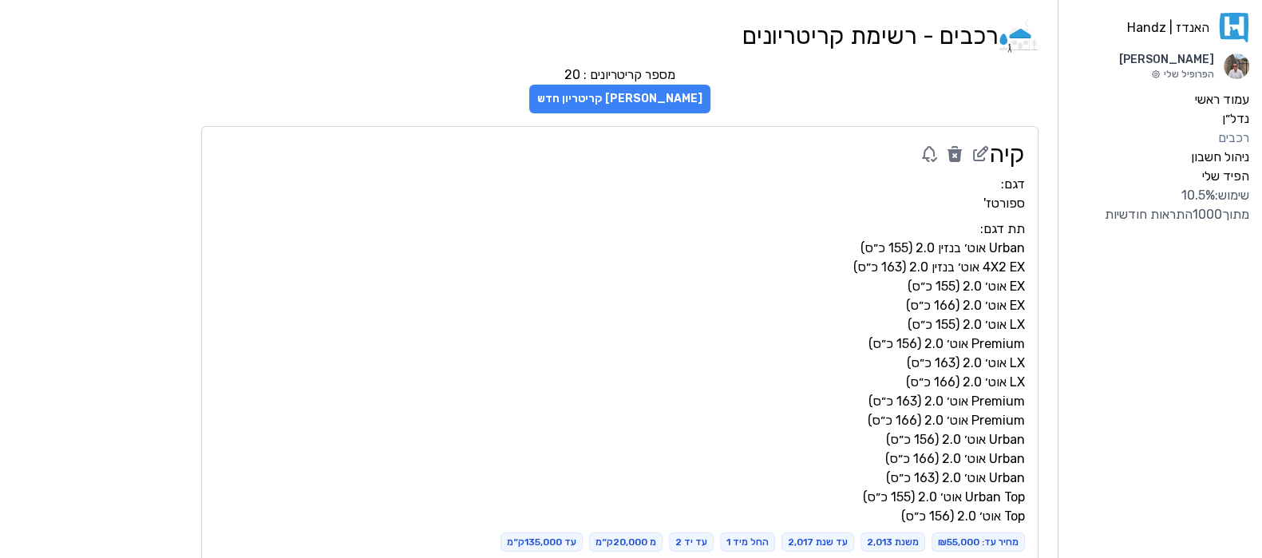
click at [643, 97] on button "[PERSON_NAME] קריטריון חדש" at bounding box center [619, 99] width 181 height 29
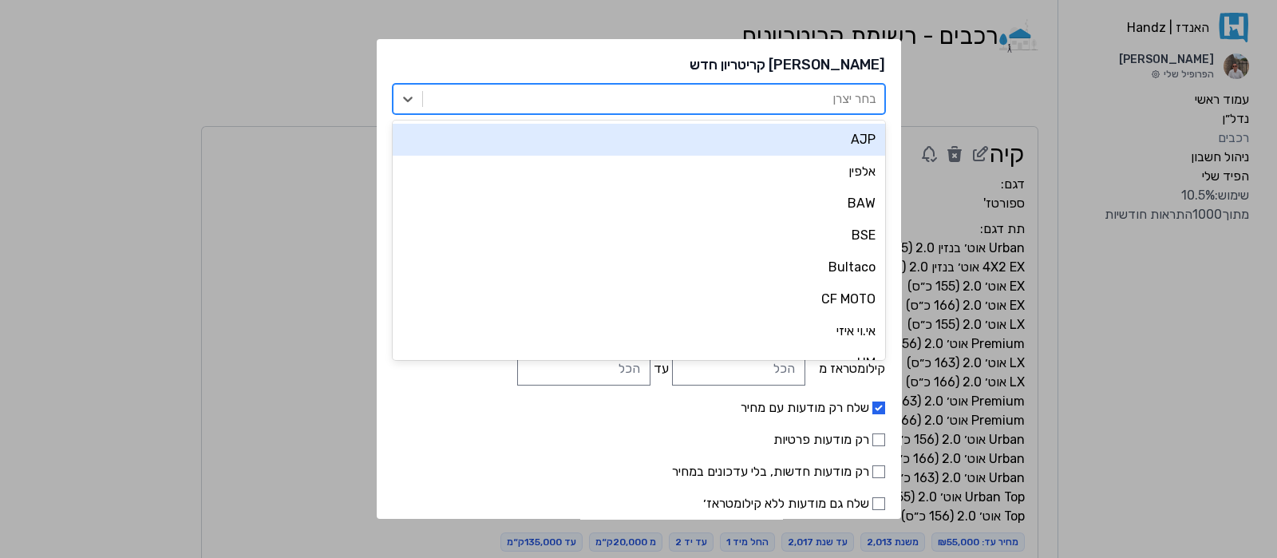
click at [741, 104] on div at bounding box center [653, 99] width 445 height 22
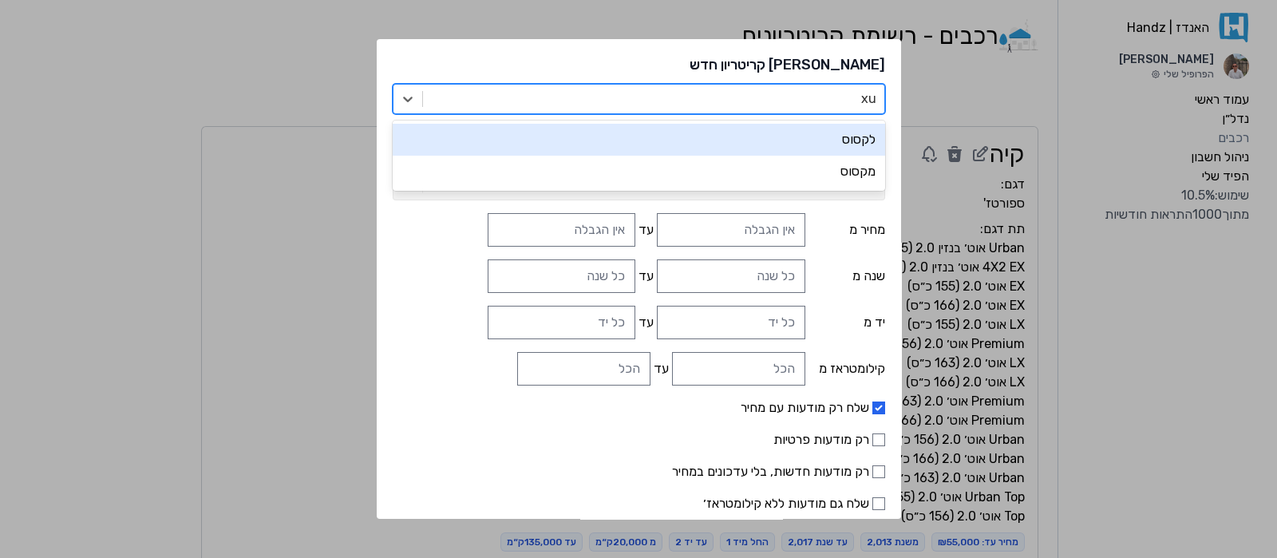
type input "x"
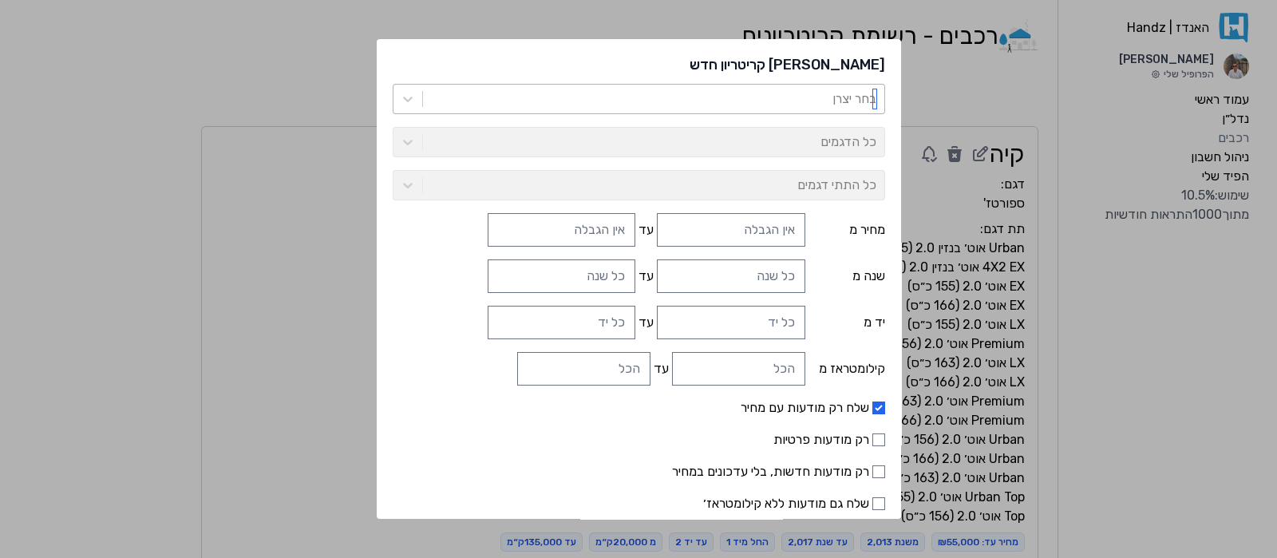
click at [741, 109] on div at bounding box center [653, 99] width 445 height 22
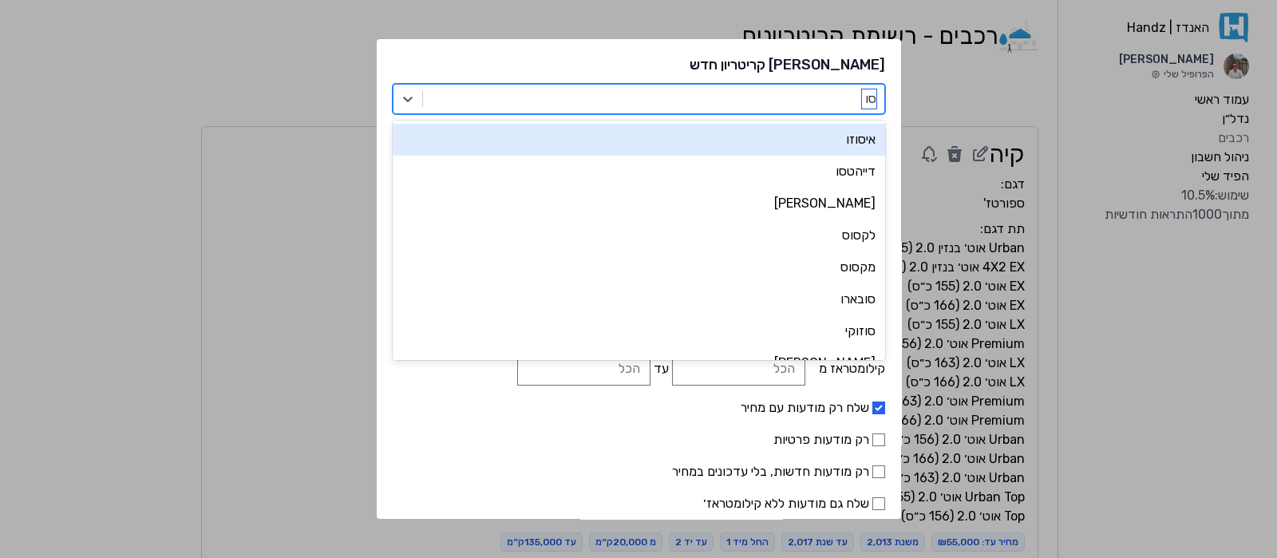
type input "סוב"
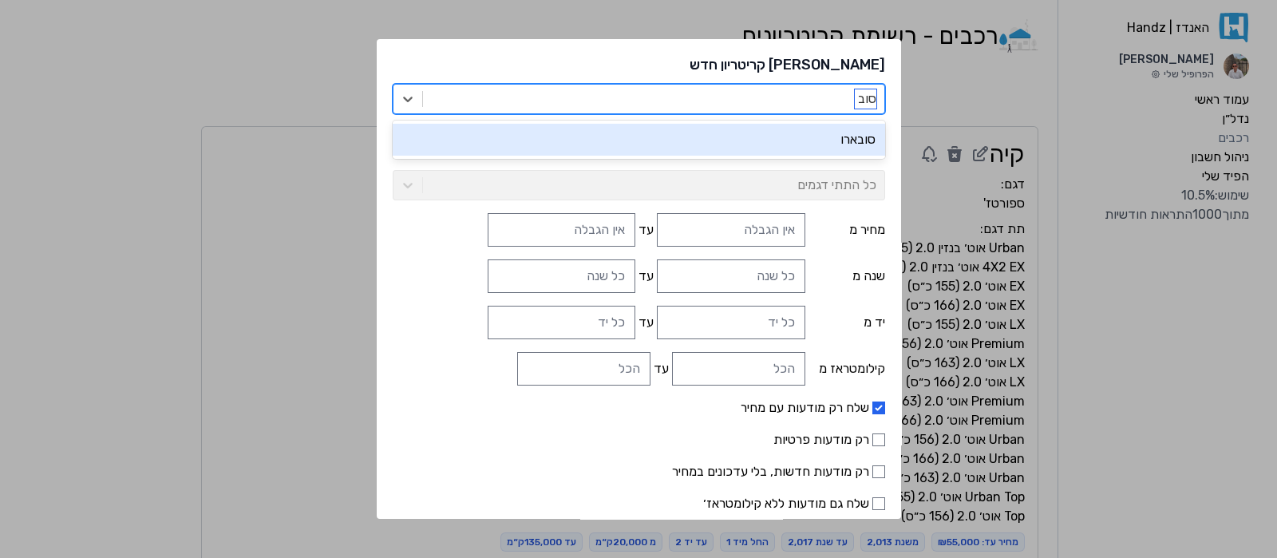
click at [824, 136] on div "סובארו" at bounding box center [639, 140] width 492 height 32
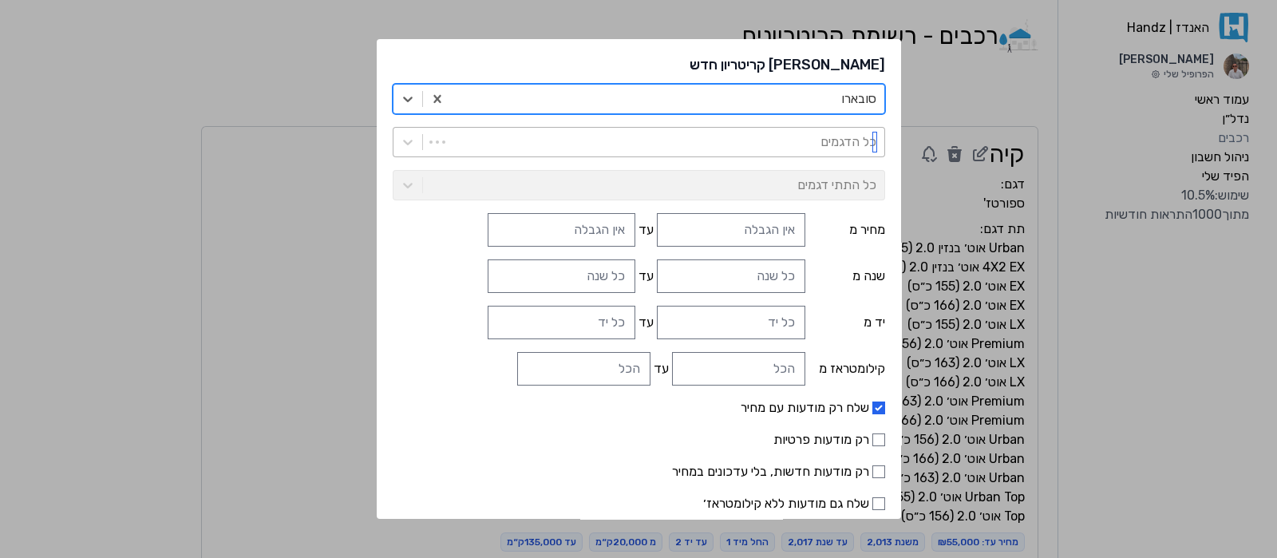
click at [778, 140] on div at bounding box center [669, 142] width 413 height 22
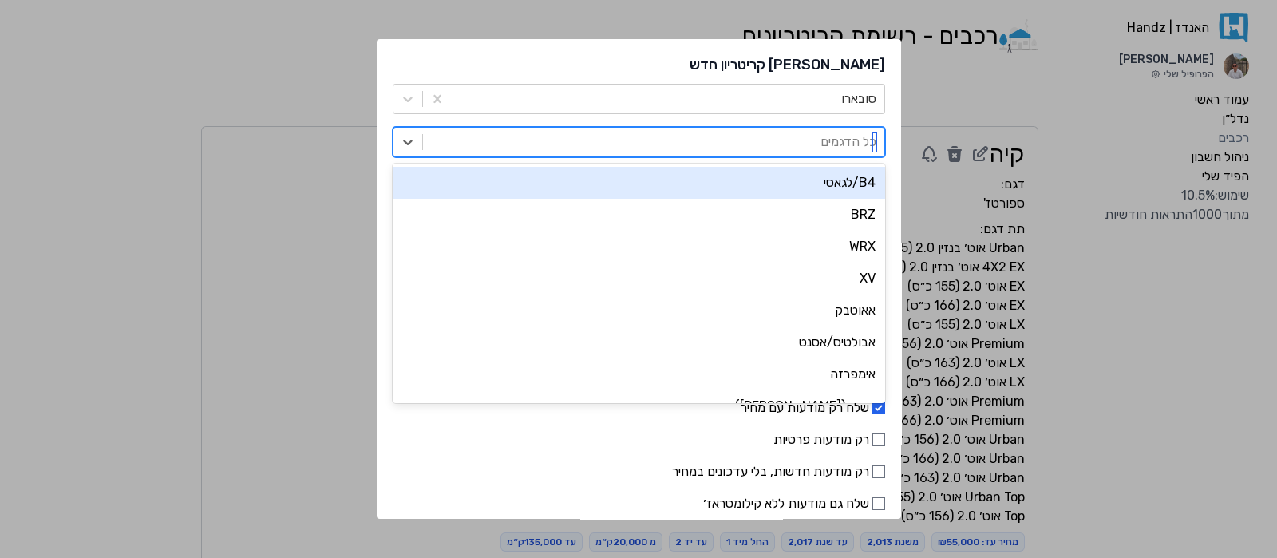
type input "פ"
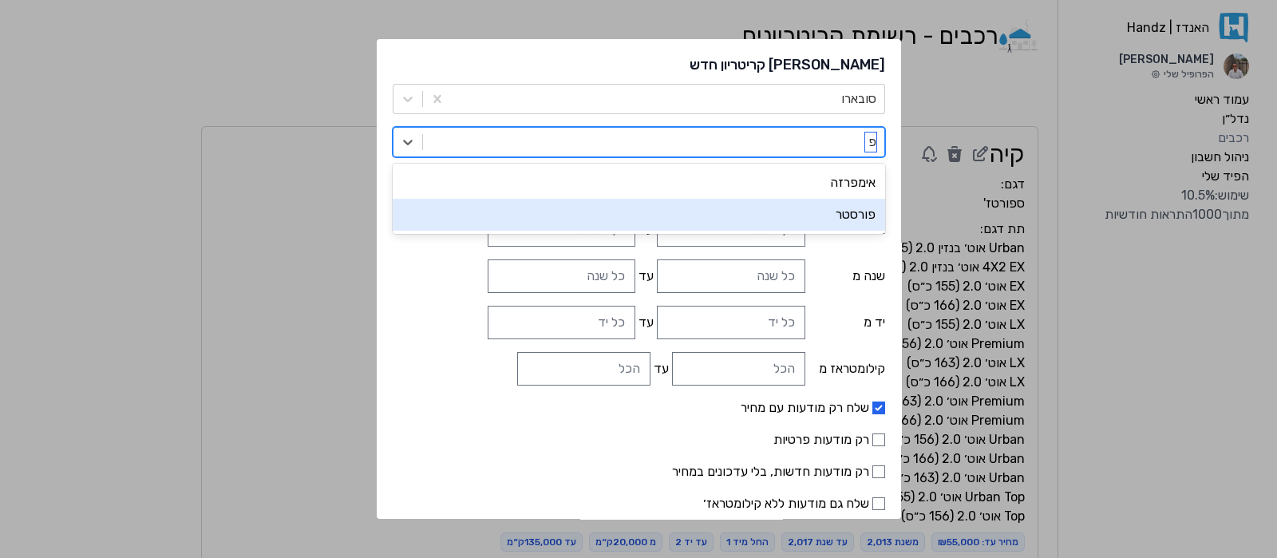
click at [830, 219] on div "פורסטר" at bounding box center [639, 215] width 492 height 32
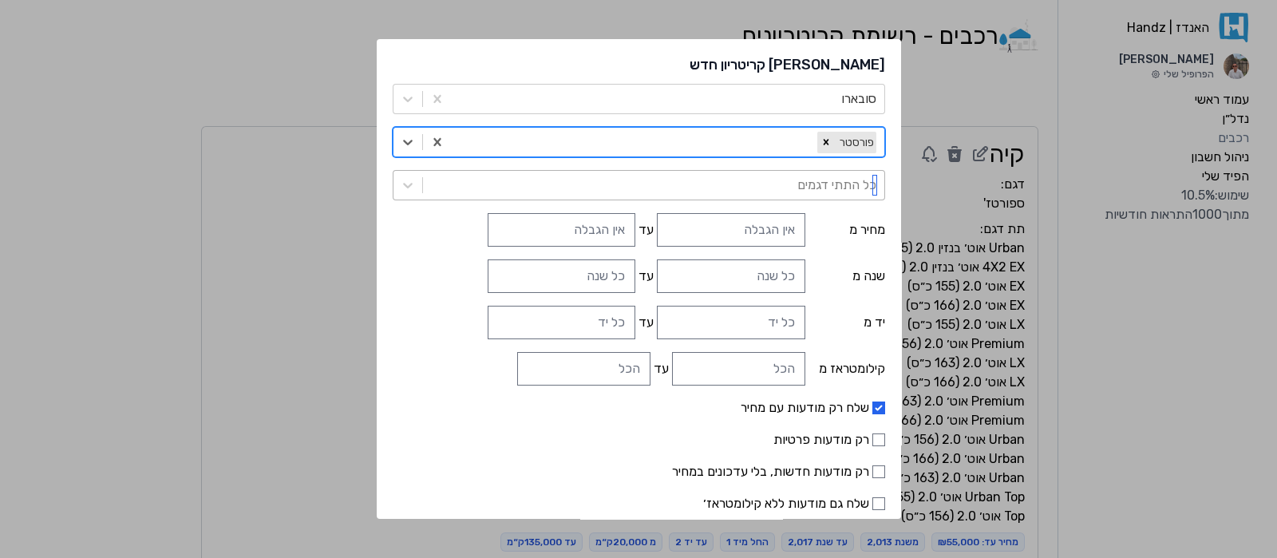
click at [716, 176] on div at bounding box center [653, 185] width 445 height 22
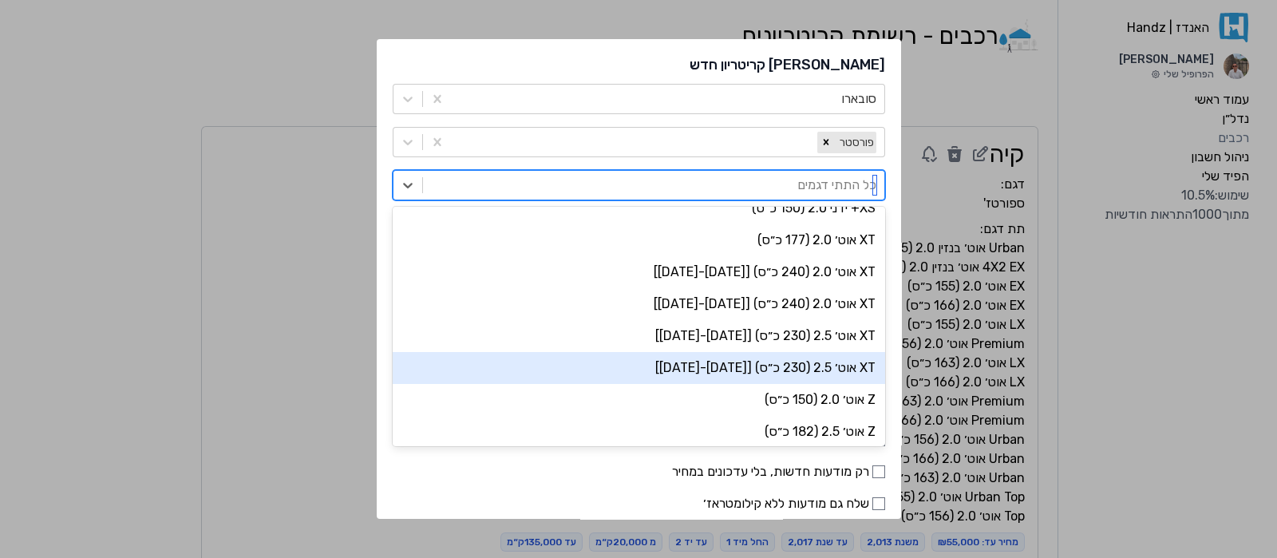
scroll to position [1746, 0]
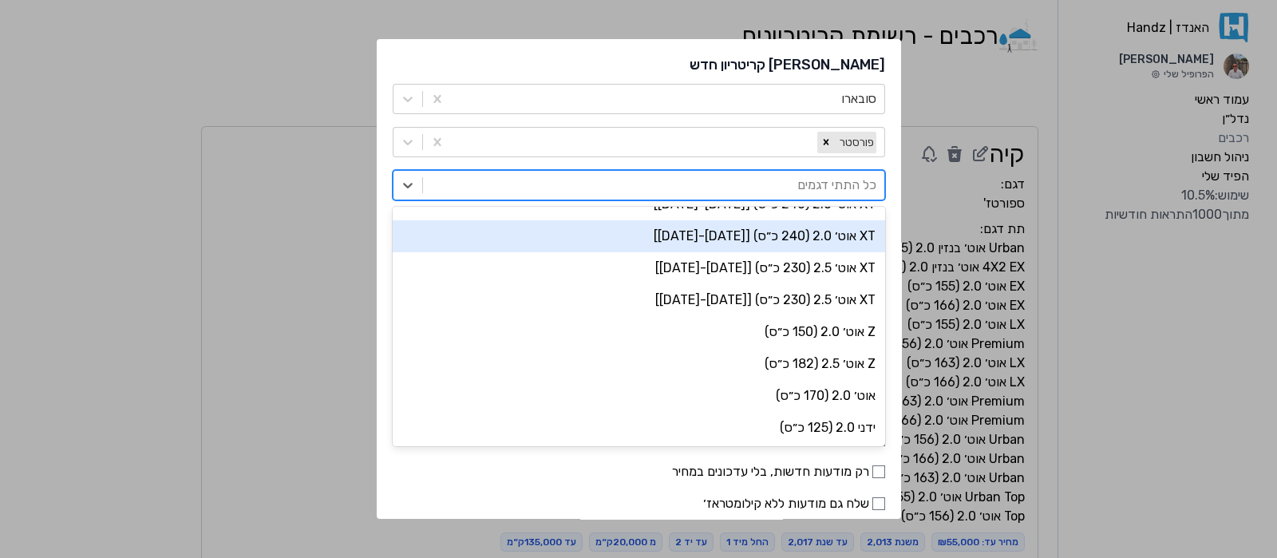
click at [413, 167] on div "צור קריטריון חדש סובארו פורסטר 62 results available. Use Up and Down to choose …" at bounding box center [639, 278] width 524 height 479
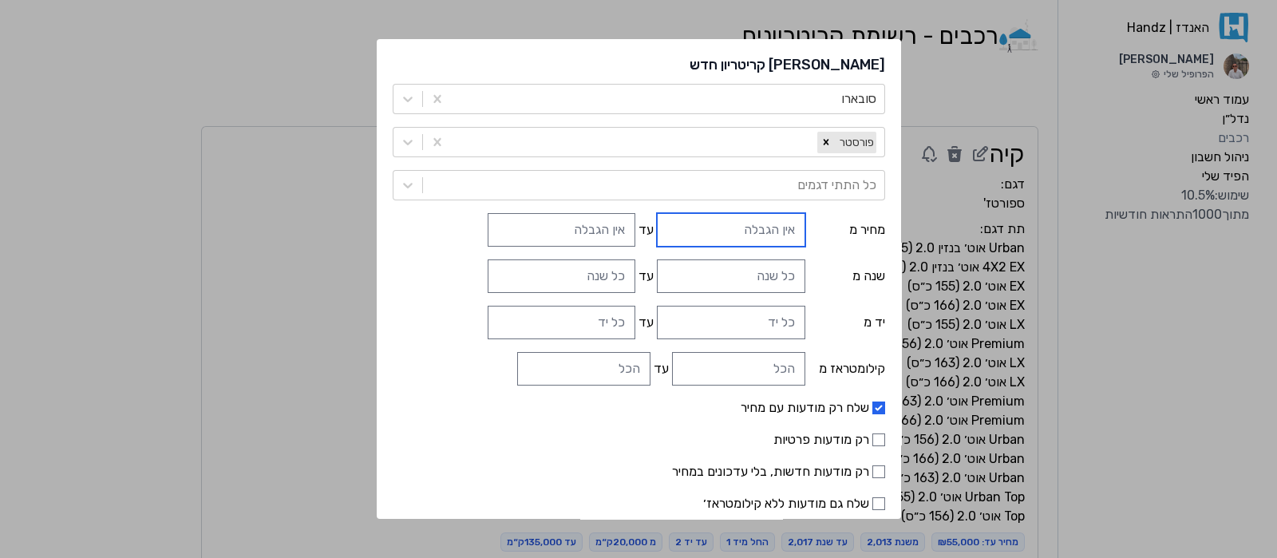
click at [733, 234] on input "text" at bounding box center [731, 230] width 148 height 34
type input "₪10,000"
click at [623, 244] on input "text" at bounding box center [562, 230] width 148 height 34
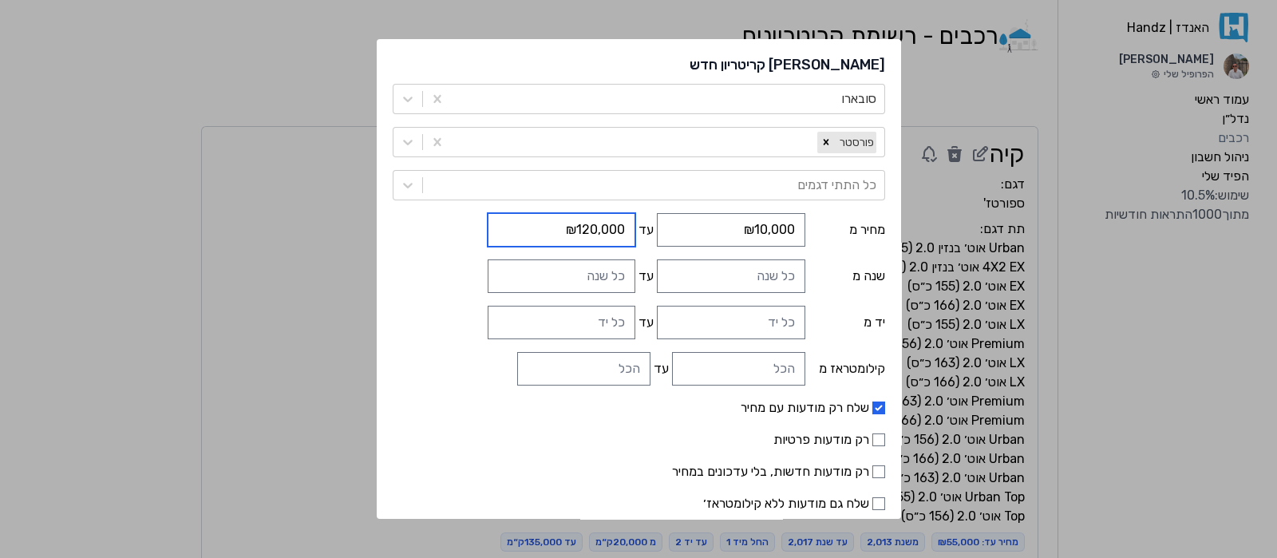
type input "₪120,000"
click at [686, 279] on input "שנה מ" at bounding box center [731, 276] width 148 height 34
click at [672, 268] on input "1" at bounding box center [731, 276] width 148 height 34
click at [672, 268] on input "2" at bounding box center [731, 276] width 148 height 34
click at [672, 268] on input "3" at bounding box center [731, 276] width 148 height 34
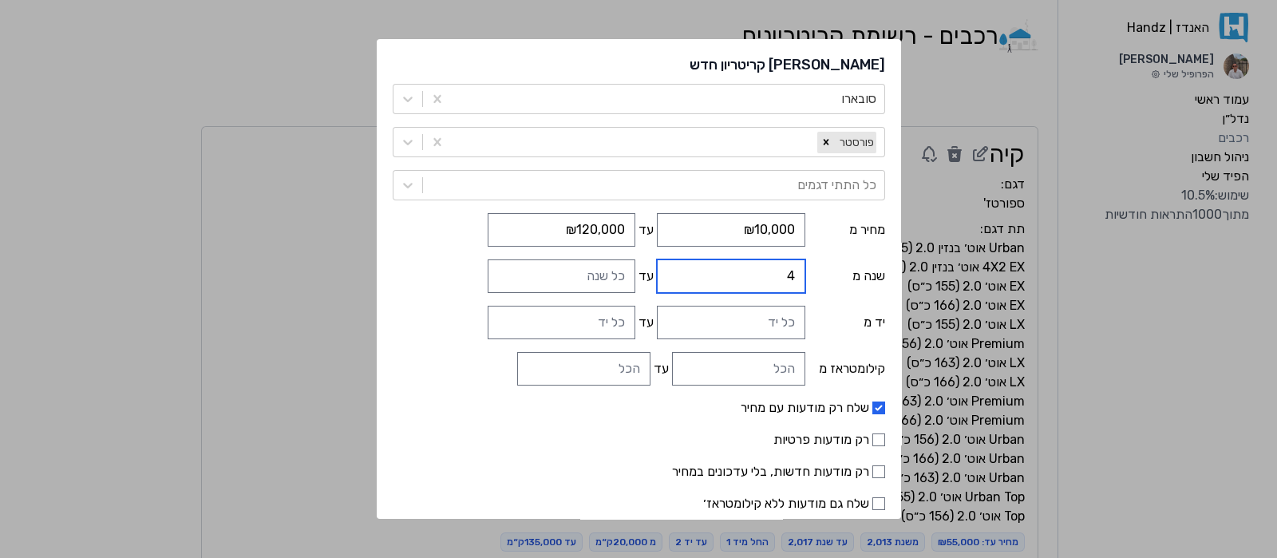
click at [672, 268] on input "4" at bounding box center [731, 276] width 148 height 34
click at [672, 268] on input "5" at bounding box center [731, 276] width 148 height 34
click at [672, 268] on input "6" at bounding box center [731, 276] width 148 height 34
click at [672, 268] on input "7" at bounding box center [731, 276] width 148 height 34
drag, startPoint x: 717, startPoint y: 271, endPoint x: 786, endPoint y: 277, distance: 69.7
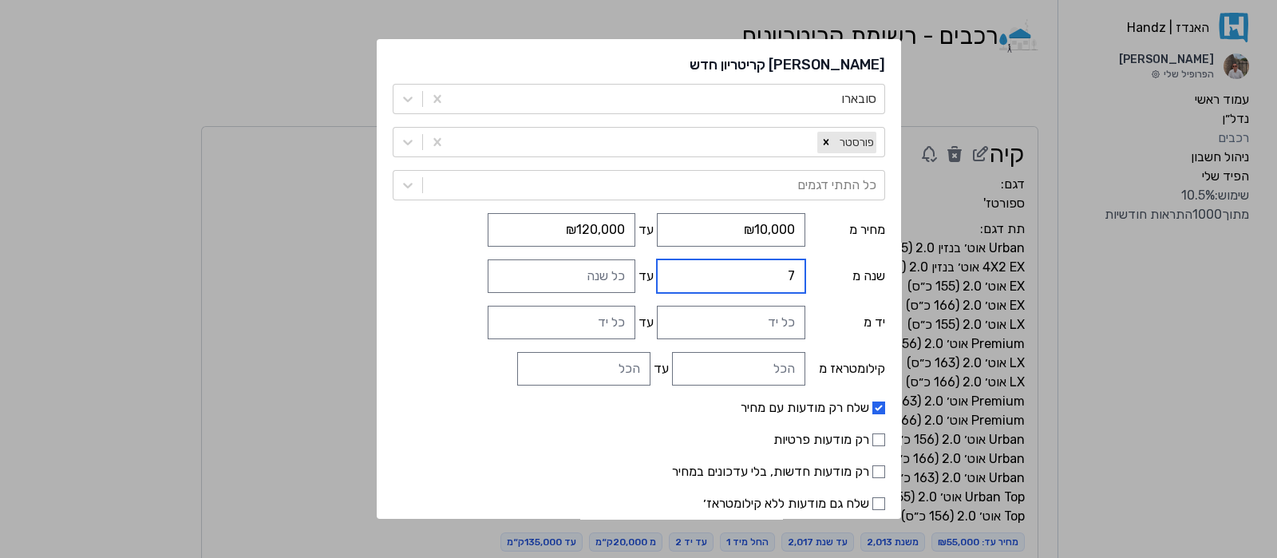
click at [786, 277] on input "7" at bounding box center [731, 276] width 148 height 34
type input "2018"
click at [597, 270] on input "עד" at bounding box center [562, 276] width 148 height 34
type input "2023"
click at [684, 315] on input "יד מ" at bounding box center [731, 323] width 148 height 34
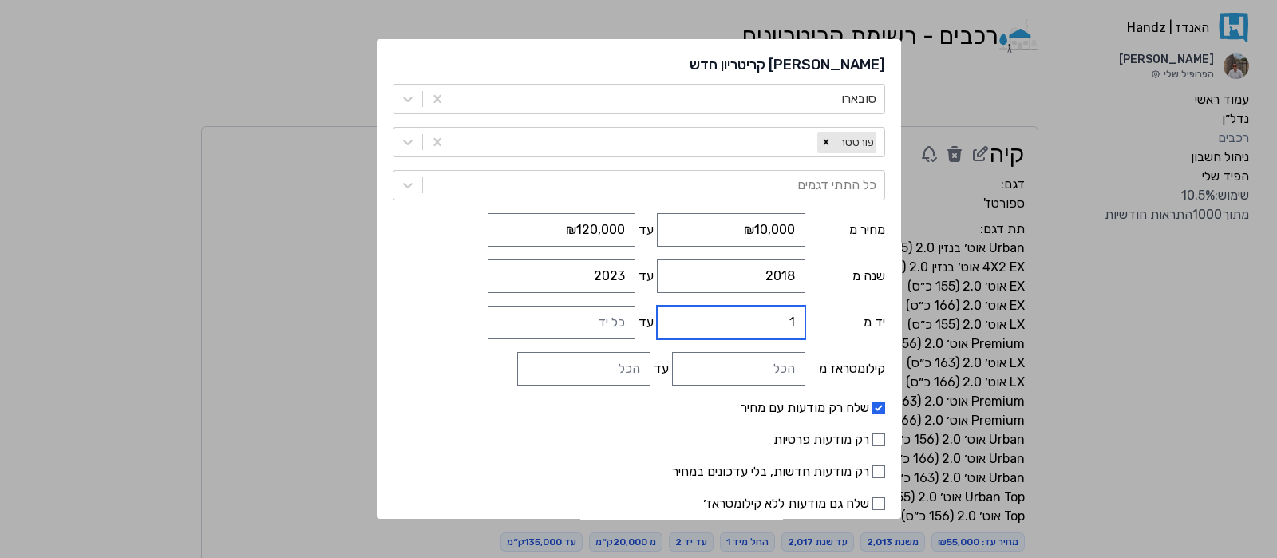
type input "1"
click at [674, 315] on input "1" at bounding box center [731, 323] width 148 height 34
click at [517, 317] on input "1" at bounding box center [562, 323] width 148 height 34
click at [517, 317] on input "2" at bounding box center [562, 323] width 148 height 34
click at [516, 323] on input "1" at bounding box center [562, 323] width 148 height 34
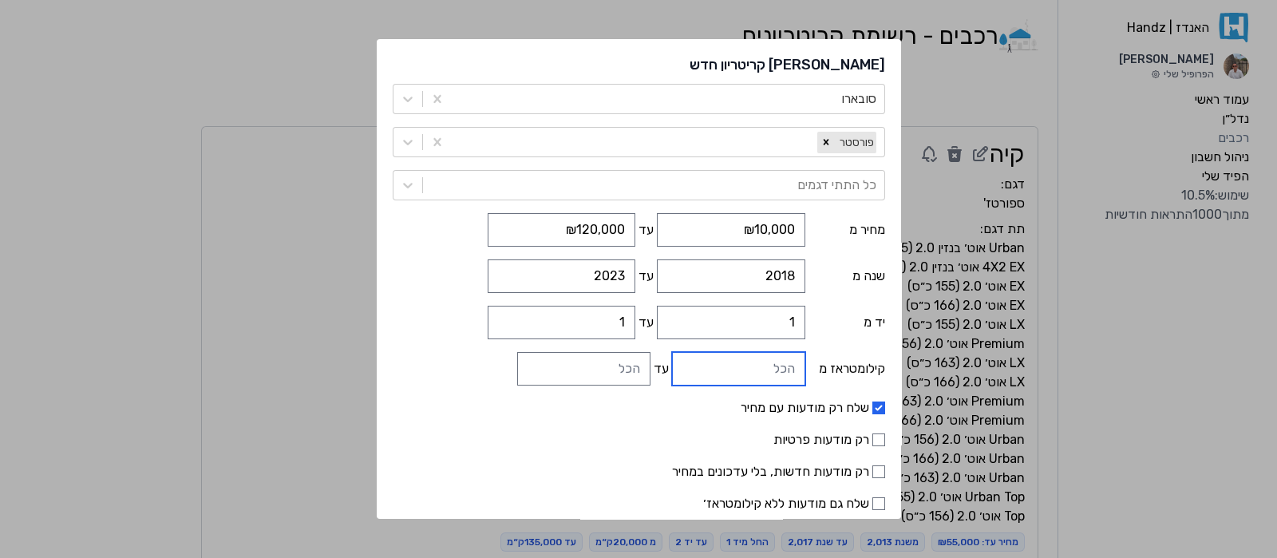
click at [703, 367] on input "קילומטראז מ" at bounding box center [738, 369] width 133 height 34
type input "2"
click at [513, 315] on input "2" at bounding box center [562, 323] width 148 height 34
click at [710, 360] on input "קילומטראז מ" at bounding box center [738, 369] width 133 height 34
type input "10000"
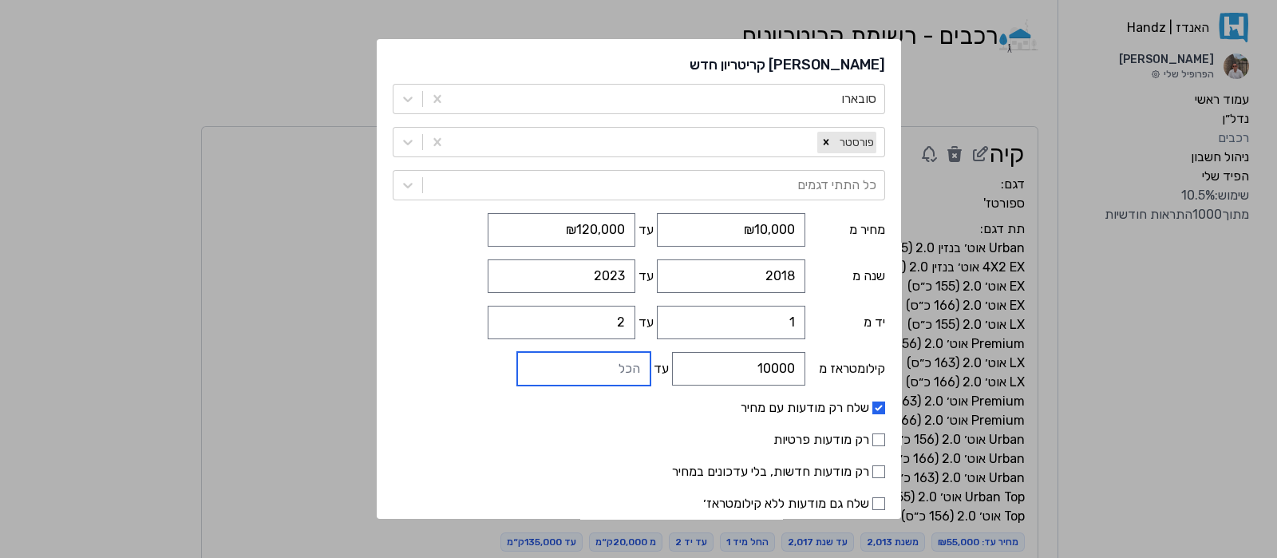
click at [624, 376] on input "עד" at bounding box center [583, 369] width 133 height 34
type input "80000"
click at [566, 434] on label "רק מודעות פרטיות" at bounding box center [639, 439] width 492 height 19
click at [872, 434] on input "רק מודעות פרטיות" at bounding box center [878, 439] width 13 height 13
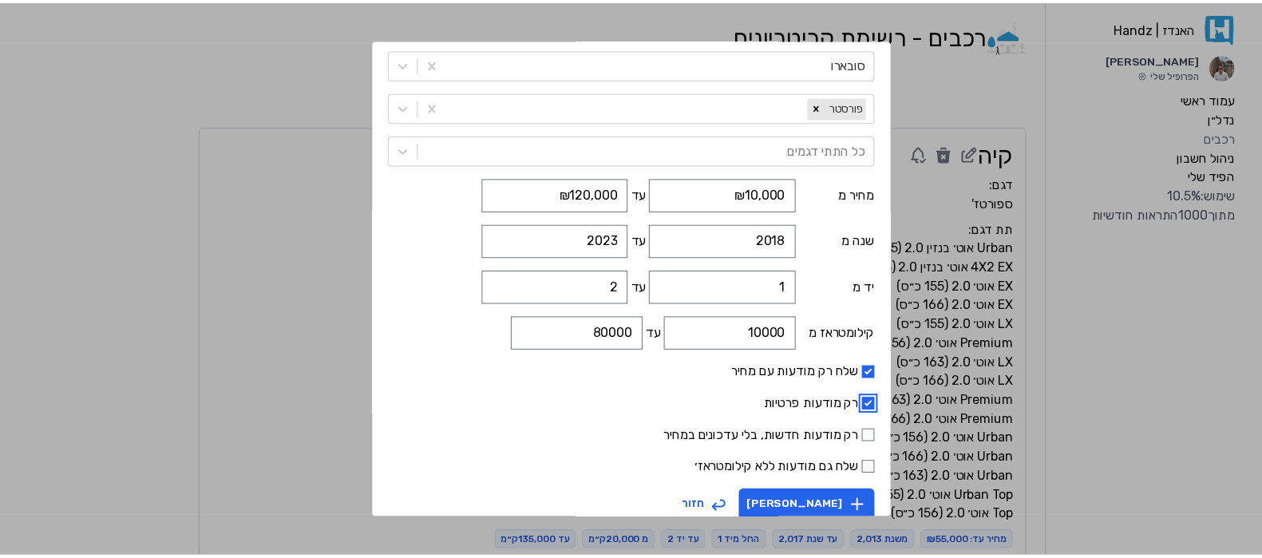
scroll to position [53, 0]
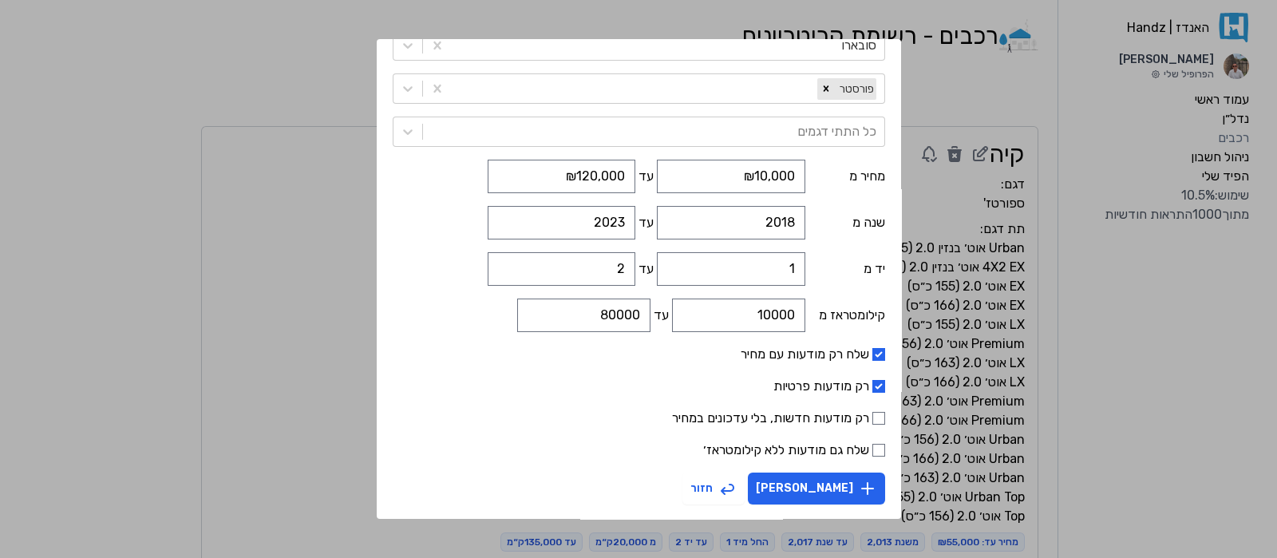
click at [860, 377] on label "רק מודעות פרטיות" at bounding box center [639, 386] width 492 height 19
click at [872, 380] on input "רק מודעות פרטיות" at bounding box center [878, 386] width 13 height 13
checkbox input "false"
click at [830, 488] on button "צור קריטריון" at bounding box center [816, 489] width 137 height 32
